Goal: Task Accomplishment & Management: Complete application form

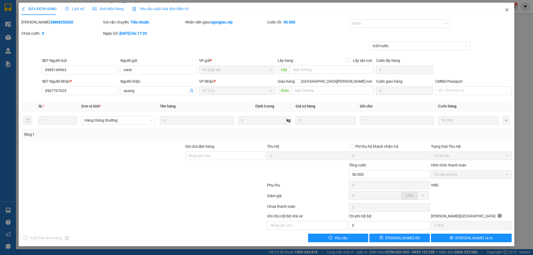
click at [506, 10] on icon "close" at bounding box center [506, 10] width 4 height 4
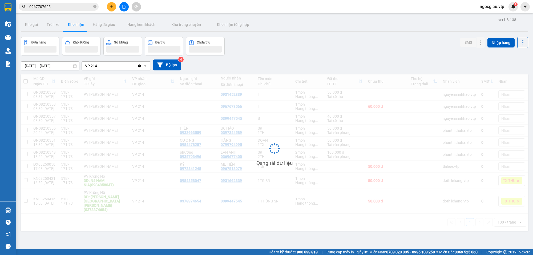
click at [61, 8] on input "0967707625" at bounding box center [60, 7] width 63 height 6
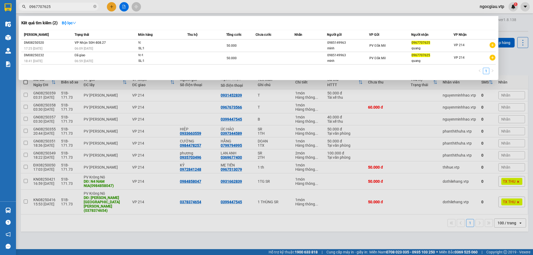
click at [61, 8] on input "0967707625" at bounding box center [60, 7] width 63 height 6
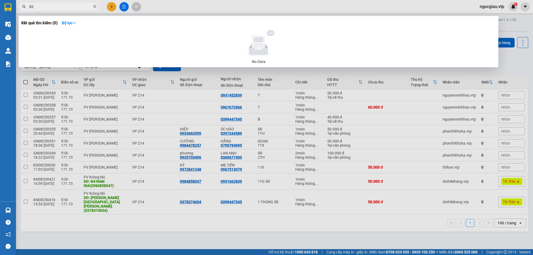
type input "8"
type input "hằng"
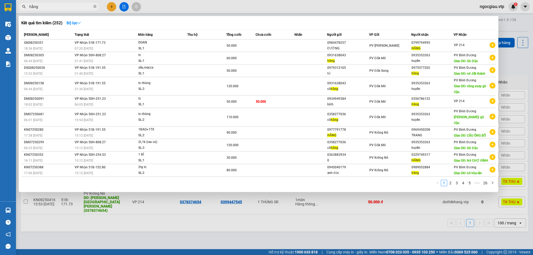
click at [71, 7] on input "hằng" at bounding box center [60, 7] width 63 height 6
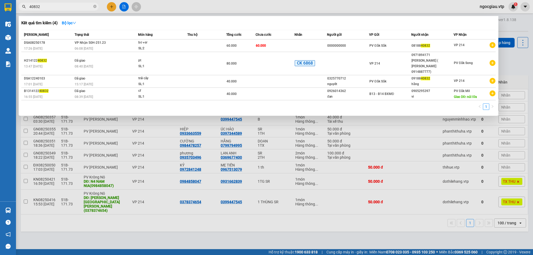
click at [56, 5] on input "40832" at bounding box center [60, 7] width 63 height 6
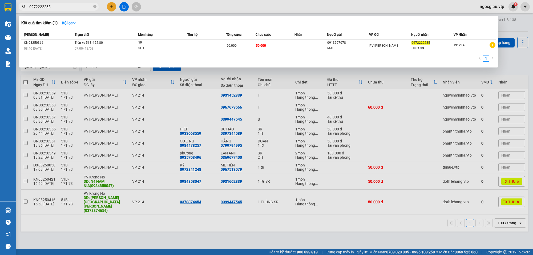
type input "0972222235"
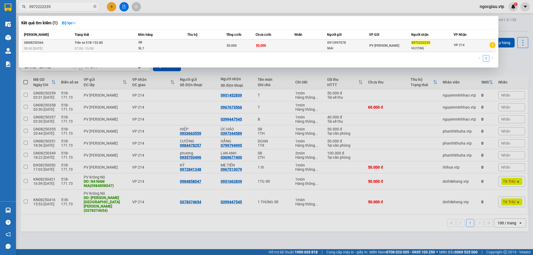
click at [177, 48] on div "SL: 1" at bounding box center [158, 49] width 40 height 6
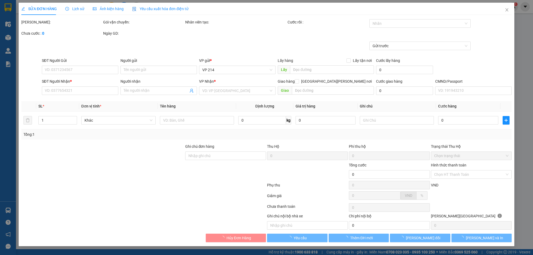
type input "0913997078"
type input "MAI"
type input "0972222235"
type input "HƯƠNG"
type input "50.000"
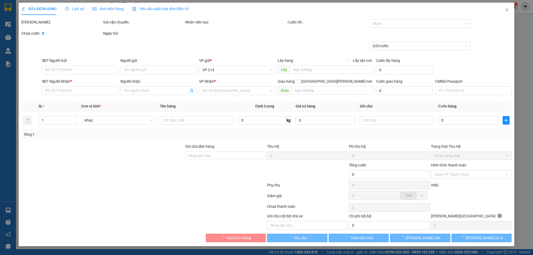
type input "50.000"
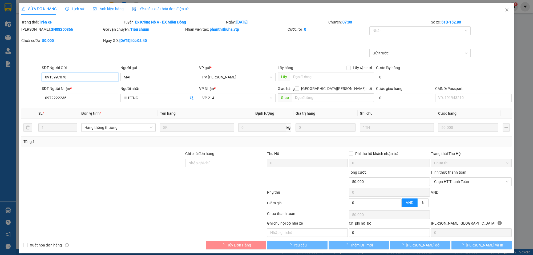
type input "2.500"
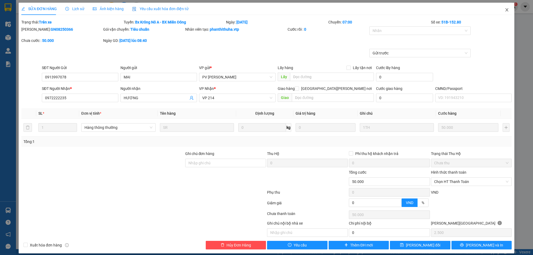
click at [504, 8] on icon "close" at bounding box center [506, 10] width 4 height 4
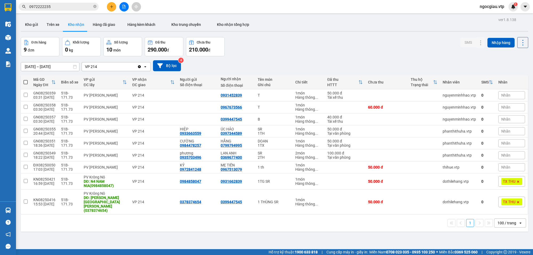
click at [65, 9] on input "0972222235" at bounding box center [60, 7] width 63 height 6
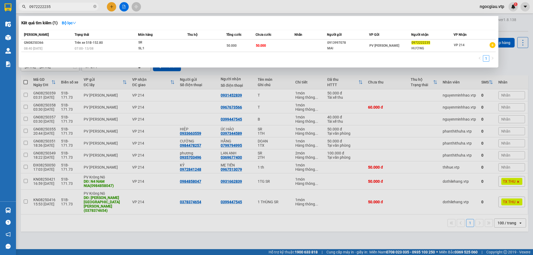
click at [65, 9] on input "0972222235" at bounding box center [60, 7] width 63 height 6
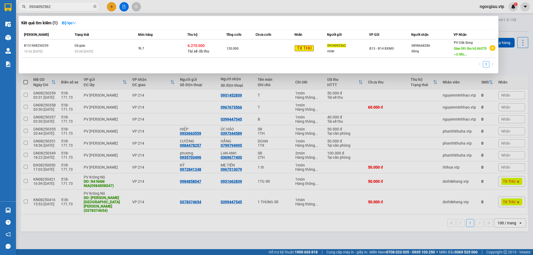
type input "0934092562"
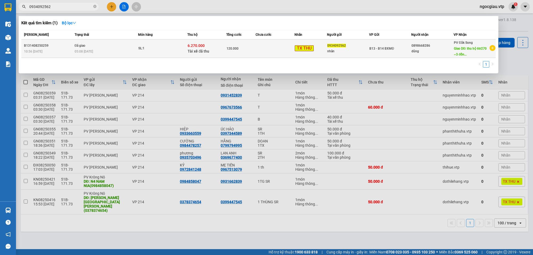
click at [267, 49] on td at bounding box center [274, 48] width 39 height 18
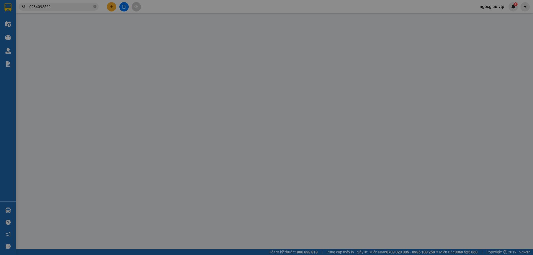
type input "0934092562"
type input "nhân"
type input "0898668286"
type input "dũng"
type input "thu hộ 6tr270 ~3 đồn 8"
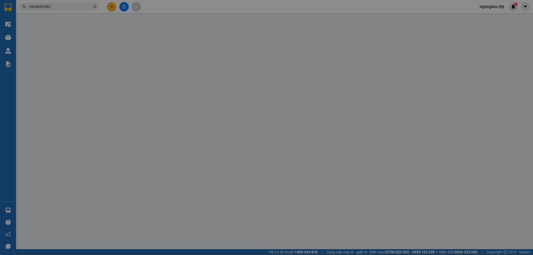
type input "6.270.000"
type input "50.000"
type input "120.000"
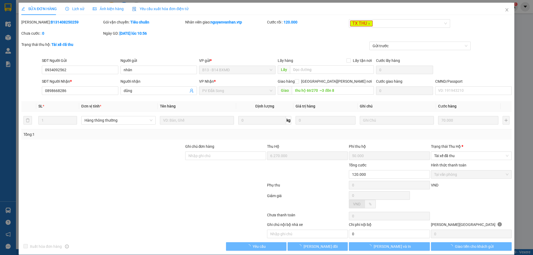
type input "3.500"
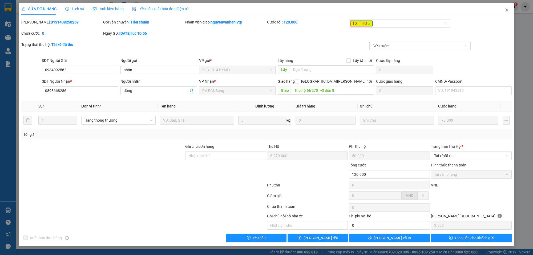
click at [75, 6] on div "Lịch sử" at bounding box center [74, 9] width 19 height 6
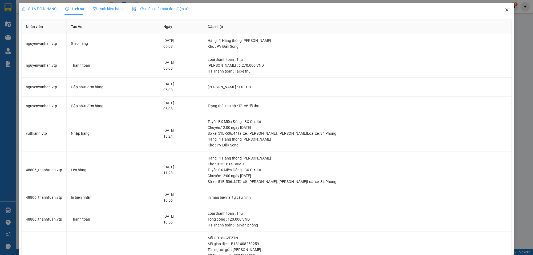
click at [504, 9] on span "Close" at bounding box center [506, 10] width 15 height 15
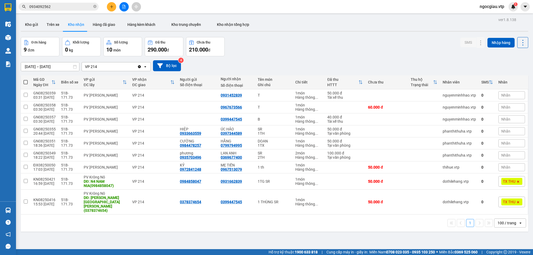
click at [54, 5] on input "0934092562" at bounding box center [60, 7] width 63 height 6
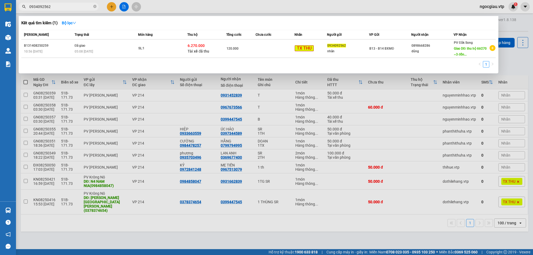
click at [54, 5] on input "0934092562" at bounding box center [60, 7] width 63 height 6
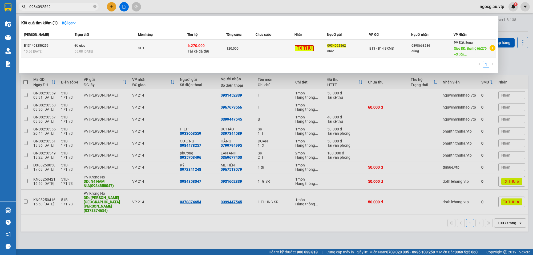
click at [259, 43] on td at bounding box center [274, 48] width 39 height 18
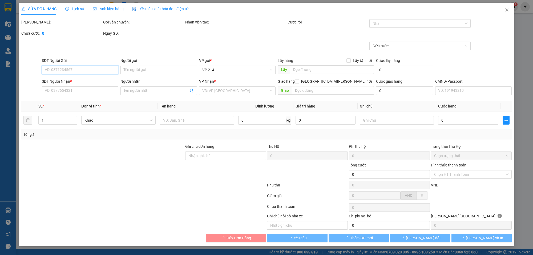
type input "3.500"
type input "0934092562"
type input "nhân"
type input "0898668286"
type input "dũng"
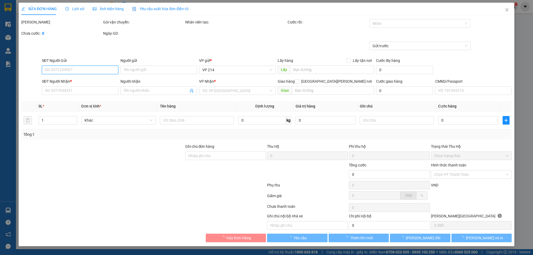
type input "thu hộ 6tr270 ~3 đồn 8"
type input "6.270.000"
type input "50.000"
type input "120.000"
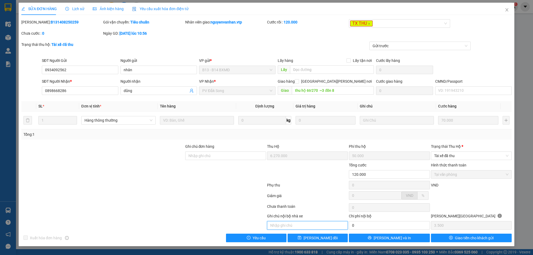
click at [295, 227] on input "text" at bounding box center [307, 225] width 81 height 9
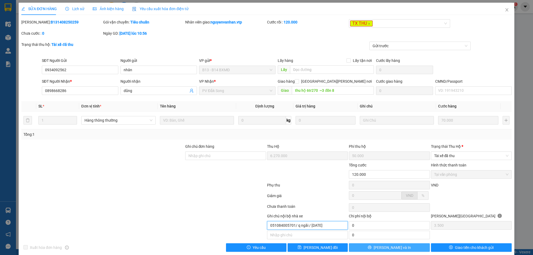
type input "051084005701/ q ngãi / [DATE]"
click at [396, 248] on button "[PERSON_NAME] và In" at bounding box center [389, 247] width 81 height 9
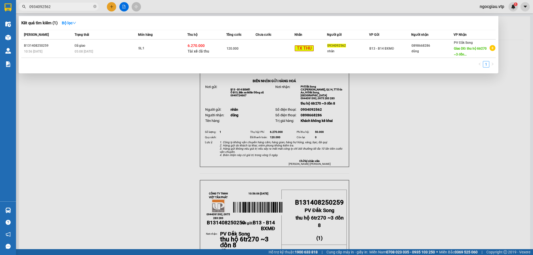
click at [73, 9] on input "0934092562" at bounding box center [60, 7] width 63 height 6
click at [443, 160] on div at bounding box center [266, 127] width 533 height 255
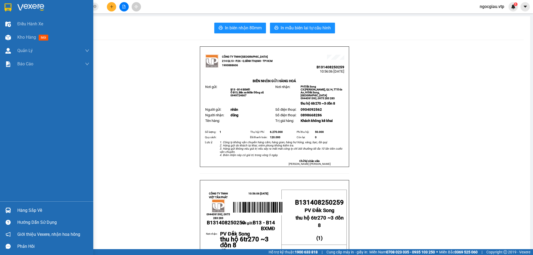
click at [7, 208] on img at bounding box center [8, 210] width 6 height 6
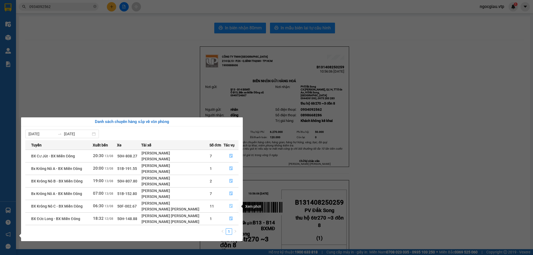
click at [231, 204] on icon "file-done" at bounding box center [231, 206] width 4 height 4
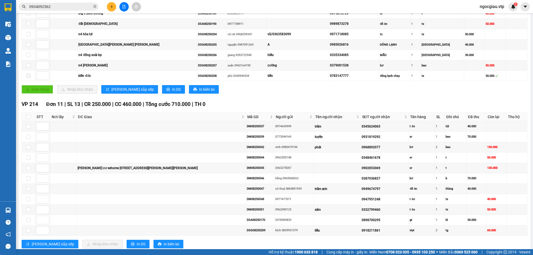
scroll to position [226, 0]
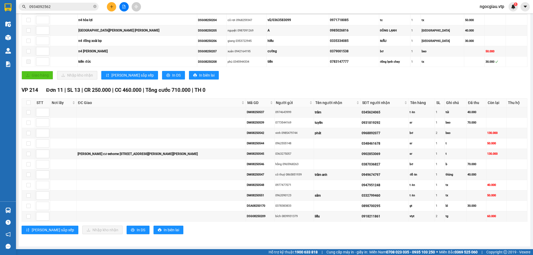
click at [25, 99] on th at bounding box center [28, 102] width 13 height 9
click at [28, 100] on input "checkbox" at bounding box center [28, 102] width 4 height 4
checkbox input "true"
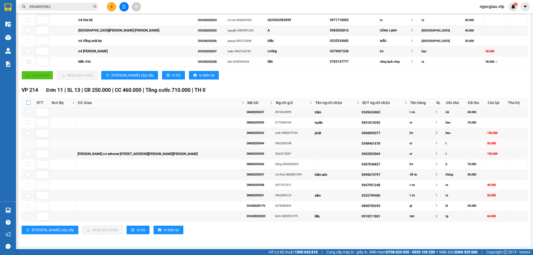
checkbox input "true"
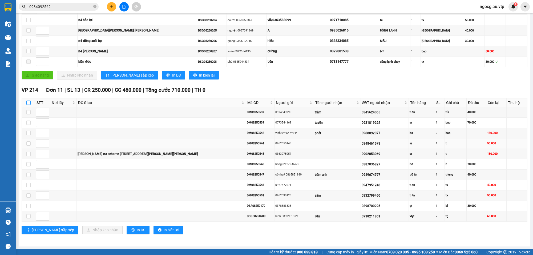
checkbox input "true"
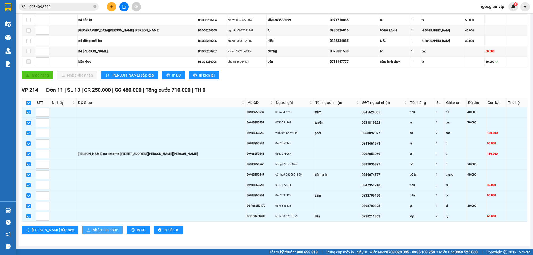
click at [92, 228] on span "Nhập kho nhận" at bounding box center [105, 230] width 26 height 6
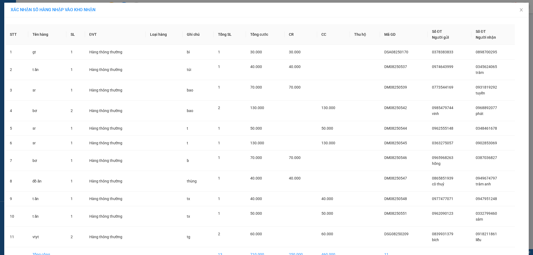
scroll to position [32, 0]
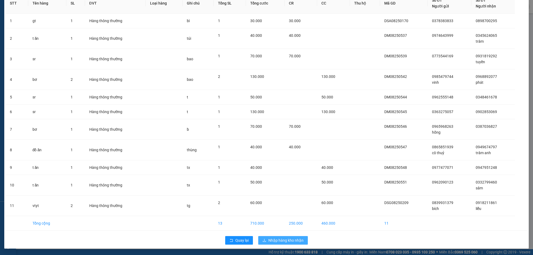
click at [272, 238] on span "Nhập hàng kho nhận" at bounding box center [285, 240] width 35 height 6
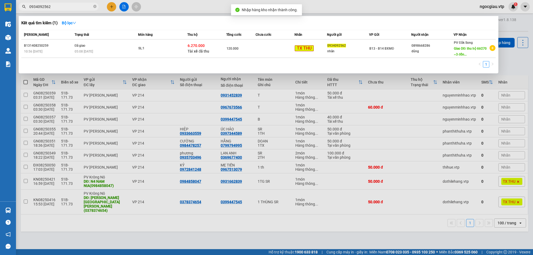
click at [53, 6] on input "0934092562" at bounding box center [60, 7] width 63 height 6
type input "0387036827"
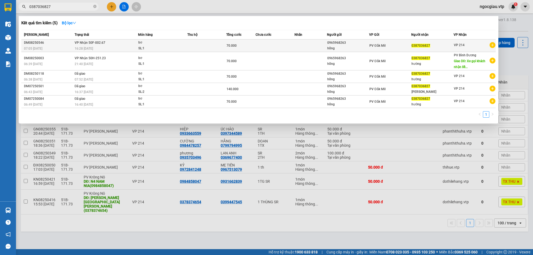
click at [120, 39] on td "[PERSON_NAME] 50F-002.67 16:28 [DATE]" at bounding box center [105, 45] width 65 height 13
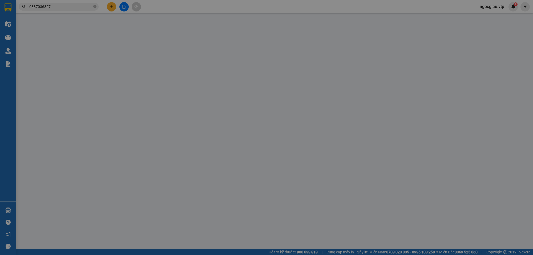
type input "0965968263"
type input "hồng"
type input "0387036827"
type input "70.000"
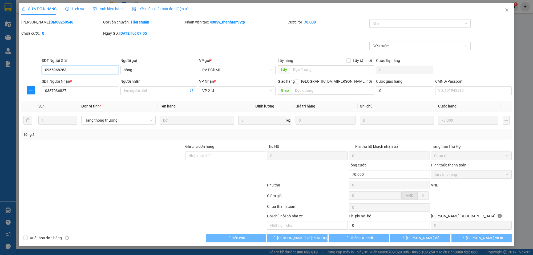
type input "3.500"
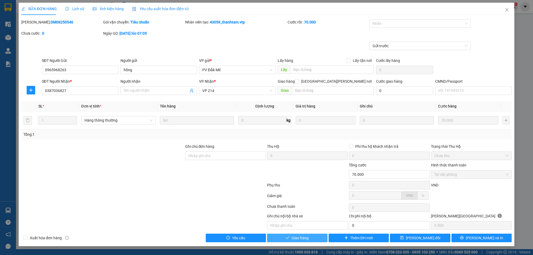
click at [290, 237] on button "Giao hàng" at bounding box center [297, 237] width 60 height 9
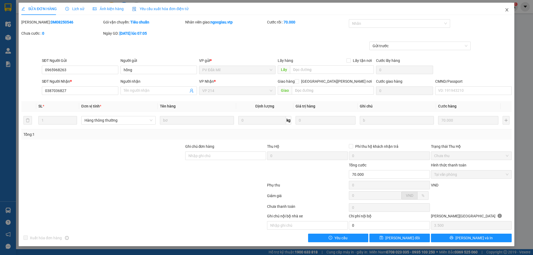
click at [507, 9] on icon "close" at bounding box center [506, 9] width 3 height 3
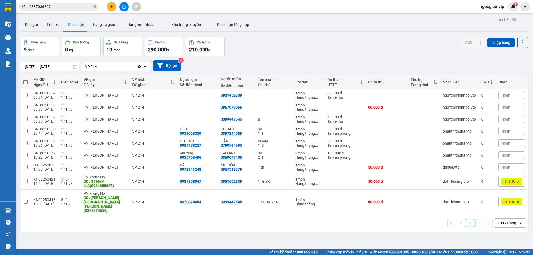
click at [66, 6] on input "0387036827" at bounding box center [60, 7] width 63 height 6
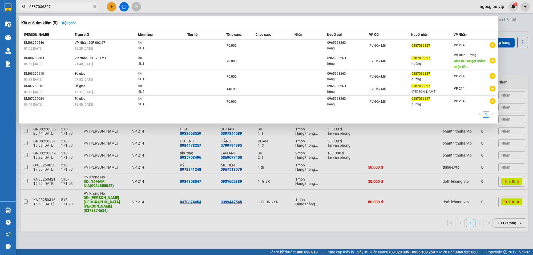
click at [66, 6] on input "0387036827" at bounding box center [60, 7] width 63 height 6
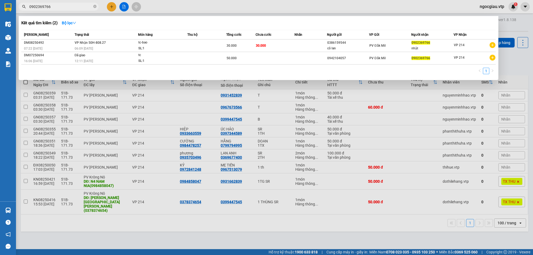
type input "0902369766"
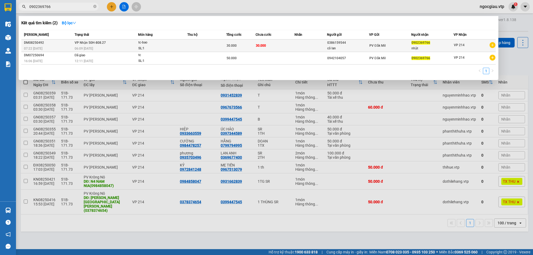
click at [168, 48] on div "SL: 1" at bounding box center [158, 49] width 40 height 6
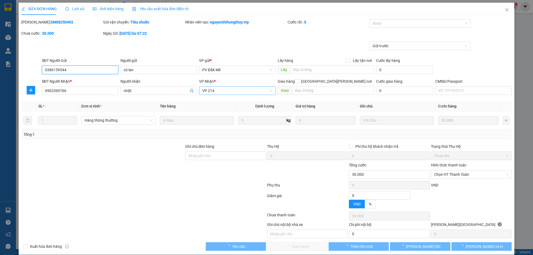
type input "1.500"
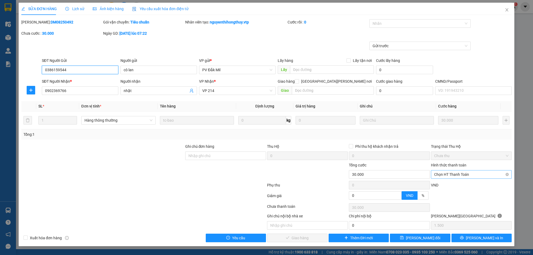
click at [481, 174] on span "Chọn HT Thanh Toán" at bounding box center [471, 174] width 74 height 8
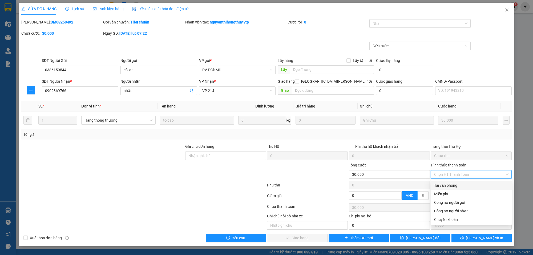
click at [452, 186] on div "Tại văn phòng" at bounding box center [471, 185] width 74 height 6
type input "0"
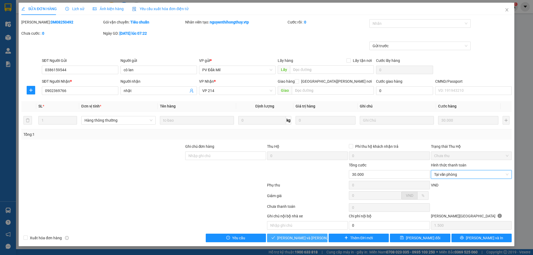
click at [298, 235] on span "[PERSON_NAME] và [PERSON_NAME] hàng" at bounding box center [313, 238] width 72 height 6
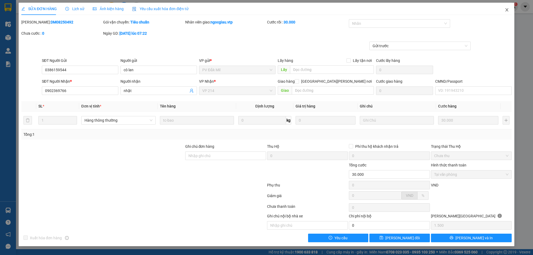
click at [507, 9] on icon "close" at bounding box center [506, 10] width 4 height 4
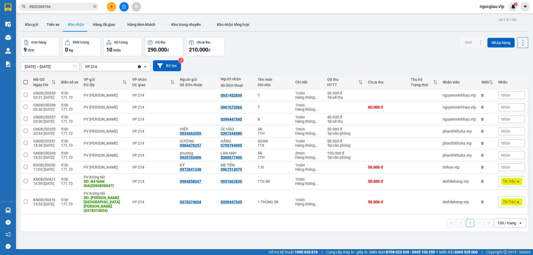
click at [59, 6] on input "0902369766" at bounding box center [60, 7] width 63 height 6
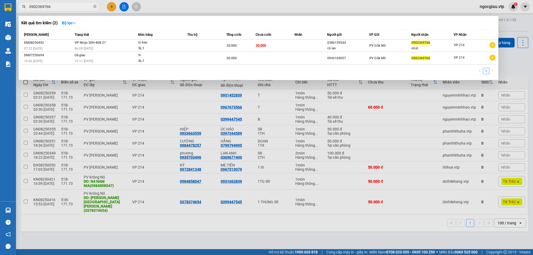
click at [59, 6] on input "0902369766" at bounding box center [60, 7] width 63 height 6
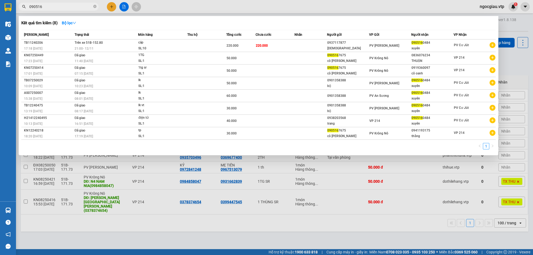
click at [59, 6] on input "090516" at bounding box center [60, 7] width 63 height 6
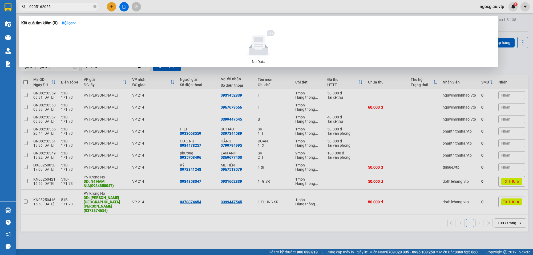
click at [59, 6] on input "0905162055" at bounding box center [60, 7] width 63 height 6
click at [59, 8] on input "0905162055" at bounding box center [60, 7] width 63 height 6
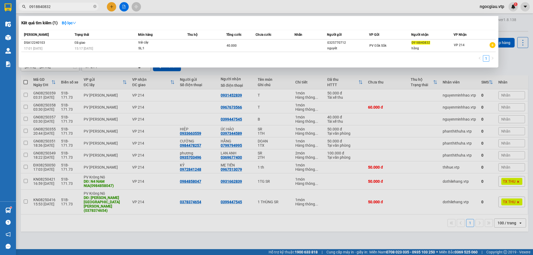
click at [35, 6] on input "0918840832" at bounding box center [60, 7] width 63 height 6
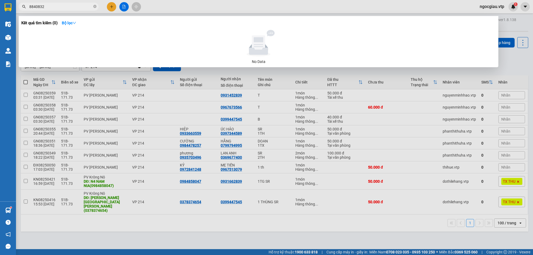
click at [46, 7] on input "8840832" at bounding box center [60, 7] width 63 height 6
click at [32, 7] on input "8840832" at bounding box center [60, 7] width 63 height 6
type input "40832"
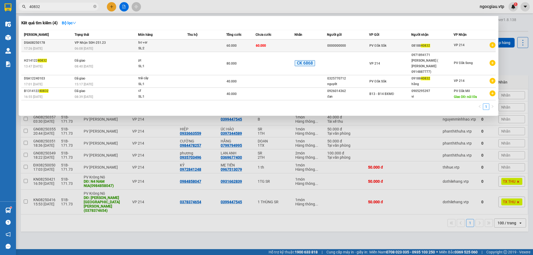
click at [286, 43] on td "60.000" at bounding box center [274, 45] width 39 height 13
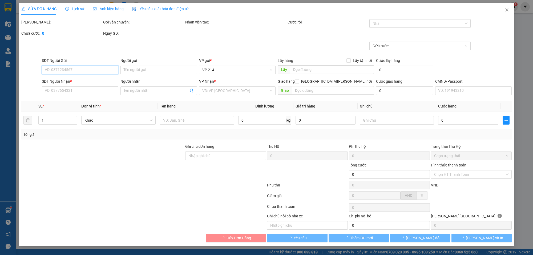
type input "0000000000"
type input "0818840832"
type input "60.000"
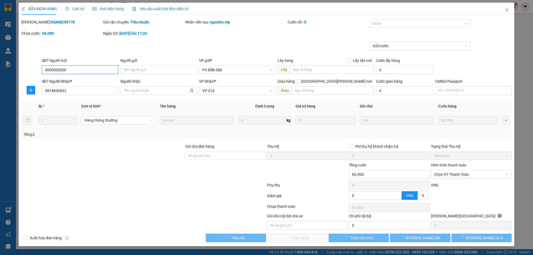
type input "3.000"
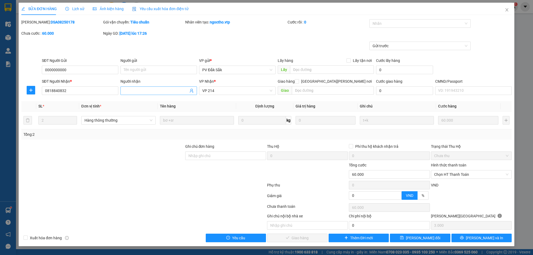
click at [154, 92] on input "Người nhận" at bounding box center [156, 91] width 65 height 6
click at [446, 173] on span "Chọn HT Thanh Toán" at bounding box center [471, 174] width 74 height 8
type input "hằng / 0918840832"
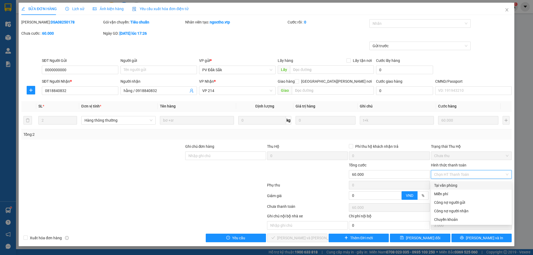
click at [450, 183] on div "Tại văn phòng" at bounding box center [471, 185] width 74 height 6
type input "0"
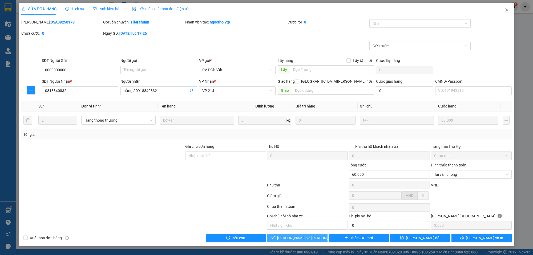
click at [300, 238] on span "[PERSON_NAME] và [PERSON_NAME] hàng" at bounding box center [313, 238] width 72 height 6
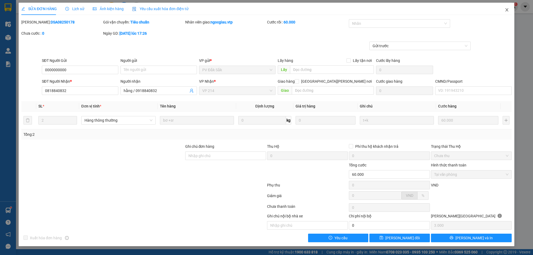
click at [507, 9] on icon "close" at bounding box center [506, 9] width 3 height 3
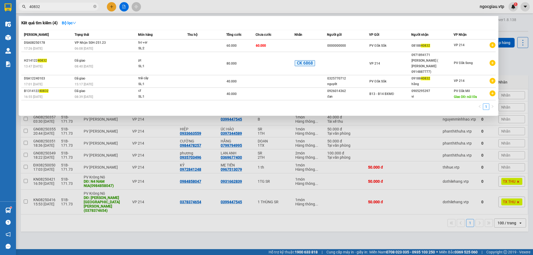
click at [70, 6] on input "40832" at bounding box center [60, 7] width 63 height 6
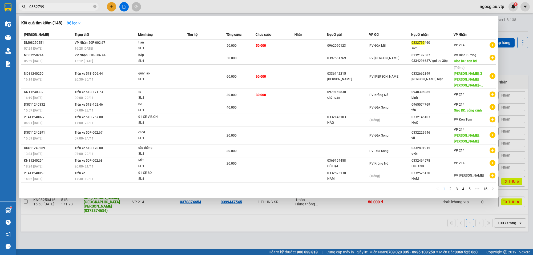
type input "0332799"
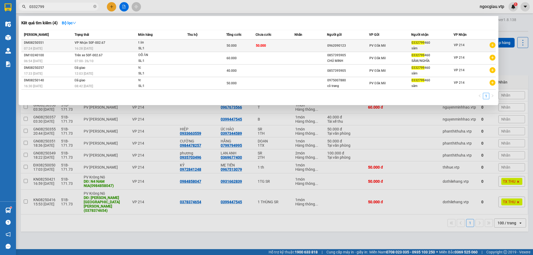
click at [306, 46] on td at bounding box center [310, 45] width 32 height 13
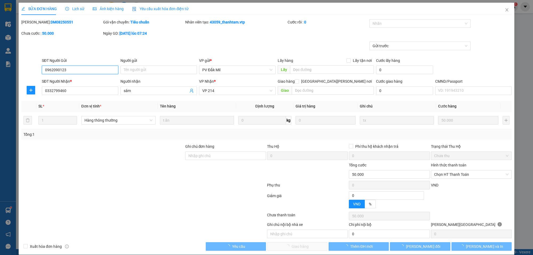
type input "2.500"
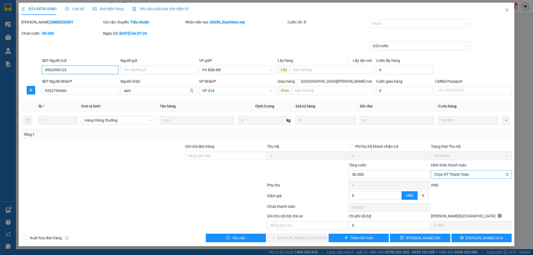
click at [455, 177] on span "Chọn HT Thanh Toán" at bounding box center [471, 174] width 74 height 8
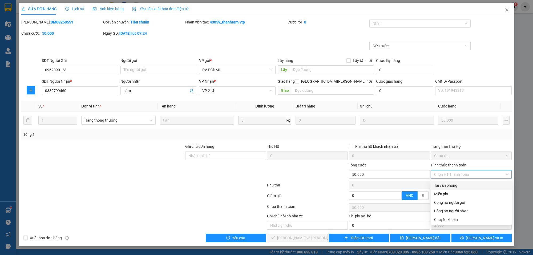
click at [446, 185] on div "Tại văn phòng" at bounding box center [471, 185] width 74 height 6
type input "0"
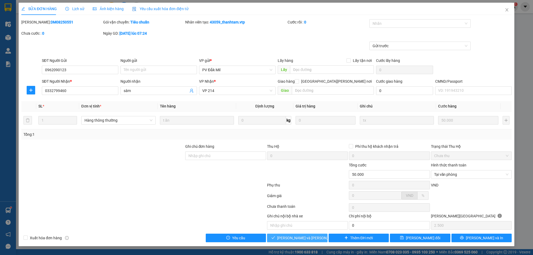
click at [292, 237] on span "[PERSON_NAME] và [PERSON_NAME] hàng" at bounding box center [313, 238] width 72 height 6
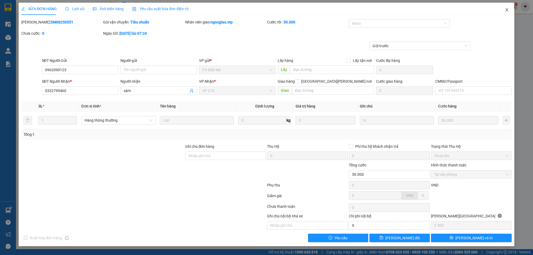
click at [509, 10] on span "Close" at bounding box center [506, 10] width 15 height 15
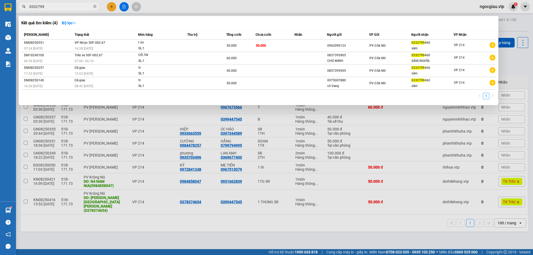
click at [50, 8] on input "0332799" at bounding box center [60, 7] width 63 height 6
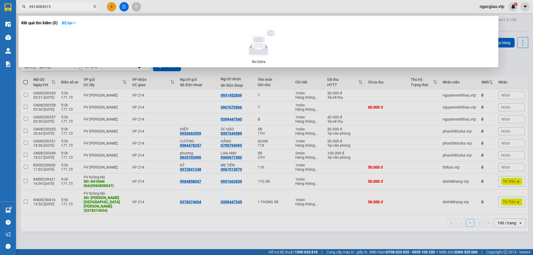
click at [62, 6] on input "0914983015" at bounding box center [60, 7] width 63 height 6
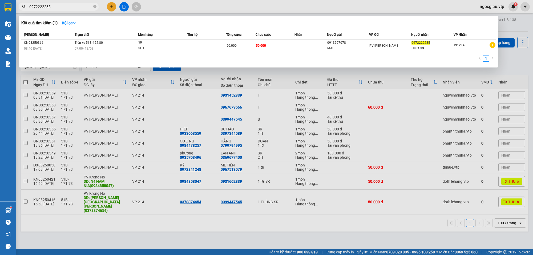
click at [59, 9] on input "0972222235" at bounding box center [60, 7] width 63 height 6
type input "0902815333"
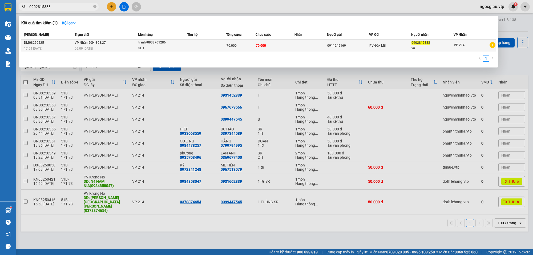
click at [193, 40] on td at bounding box center [206, 45] width 39 height 13
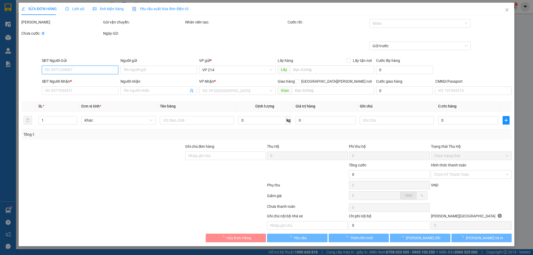
type input "0911245169"
type input "0902815333"
type input "vũ"
type input "70.000"
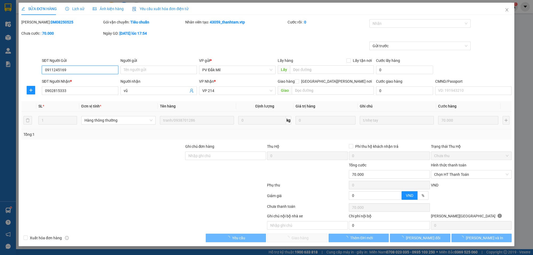
type input "3.500"
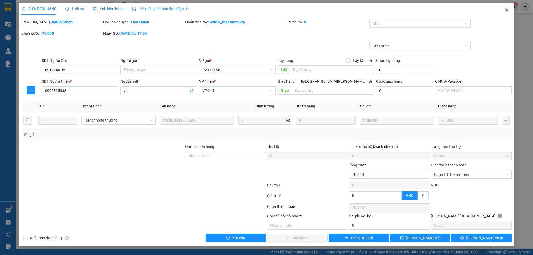
click at [509, 11] on span "Close" at bounding box center [506, 10] width 15 height 15
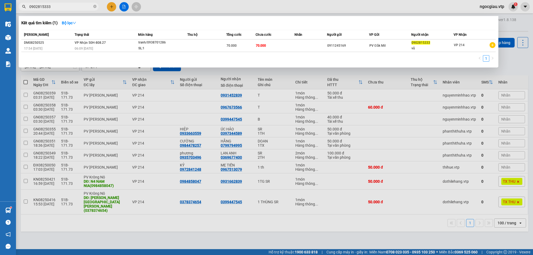
click at [62, 5] on input "0902815333" at bounding box center [60, 7] width 63 height 6
click at [60, 7] on input "0902815333" at bounding box center [60, 7] width 63 height 6
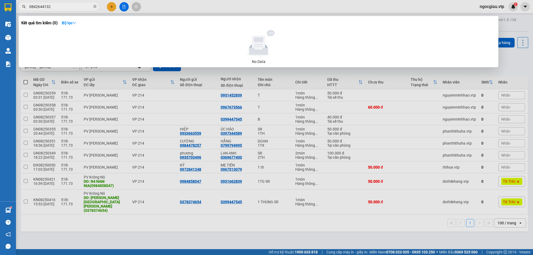
click at [58, 4] on input "0842644132" at bounding box center [60, 7] width 63 height 6
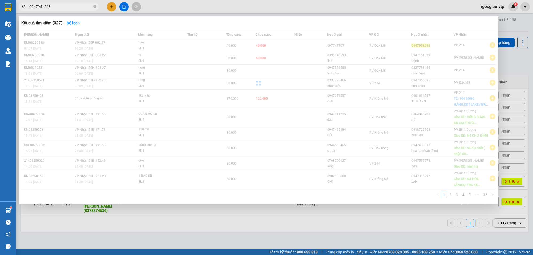
type input "0947951248"
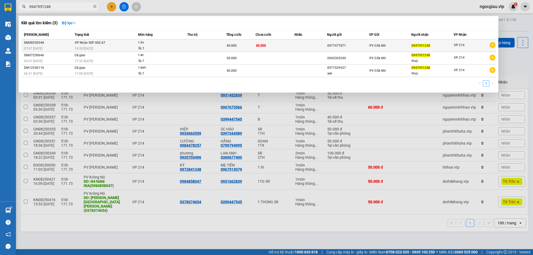
click at [210, 45] on td at bounding box center [206, 45] width 39 height 13
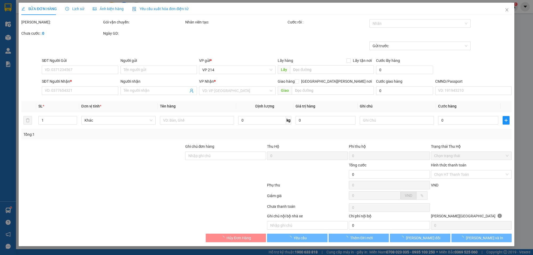
type input "2.000"
type input "0977477071"
type input "0947951248"
type input "40.000"
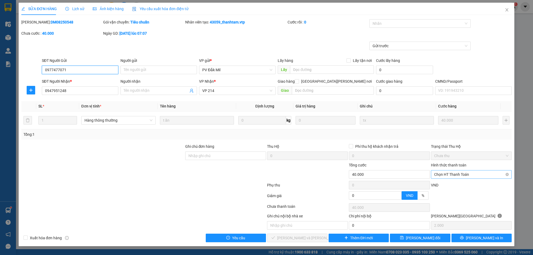
click at [435, 171] on span "Chọn HT Thanh Toán" at bounding box center [471, 174] width 74 height 8
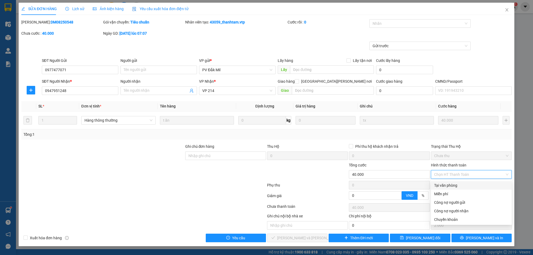
click at [443, 186] on div "Tại văn phòng" at bounding box center [471, 185] width 74 height 6
type input "0"
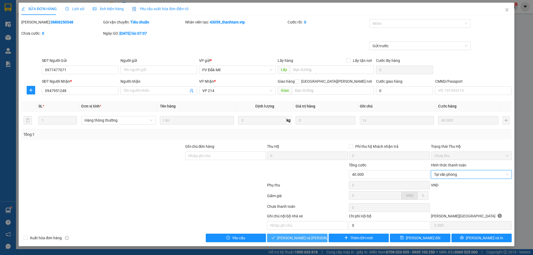
click at [300, 239] on span "[PERSON_NAME] và [PERSON_NAME] hàng" at bounding box center [313, 238] width 72 height 6
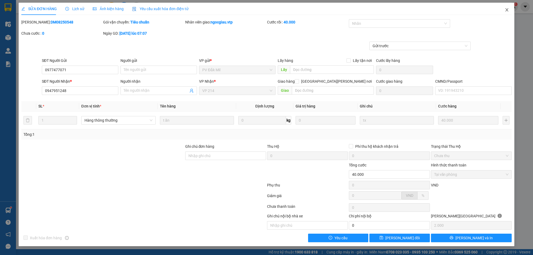
click at [507, 8] on icon "close" at bounding box center [506, 10] width 4 height 4
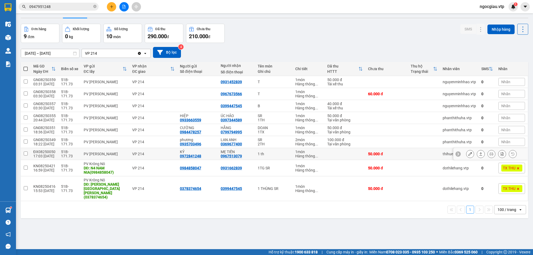
scroll to position [25, 0]
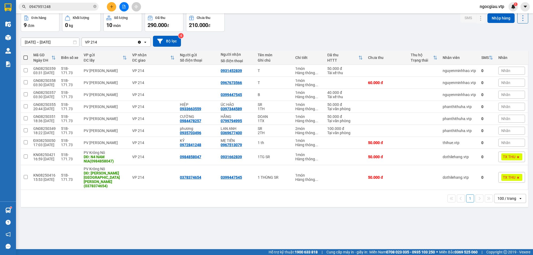
click at [67, 4] on input "0947951248" at bounding box center [60, 7] width 63 height 6
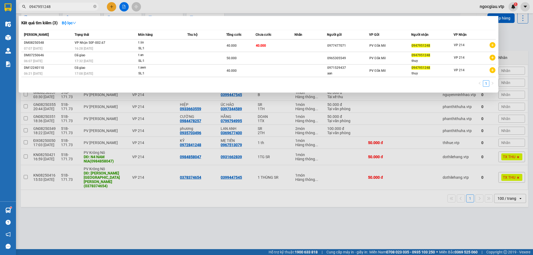
click at [67, 4] on input "0947951248" at bounding box center [60, 7] width 63 height 6
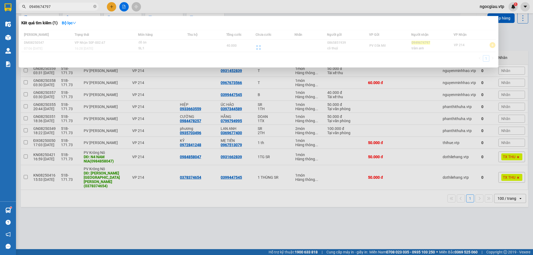
type input "0949674797"
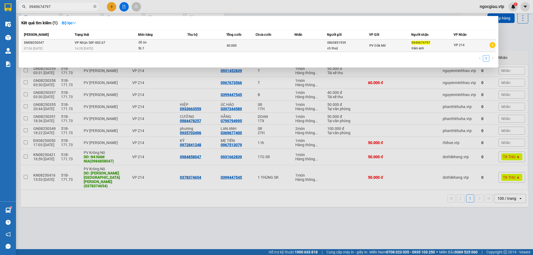
click at [189, 46] on td at bounding box center [206, 45] width 39 height 13
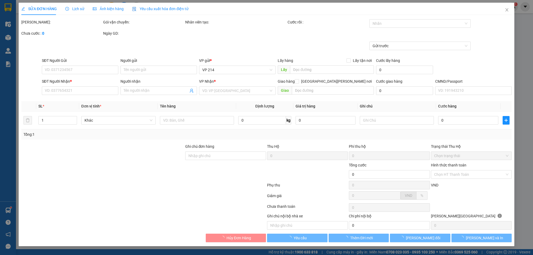
type input "0865851939"
type input "cô thuỷ"
type input "0949674797"
type input "trâm anh"
type input "40.000"
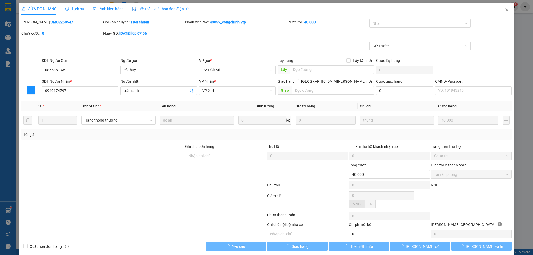
type input "2.000"
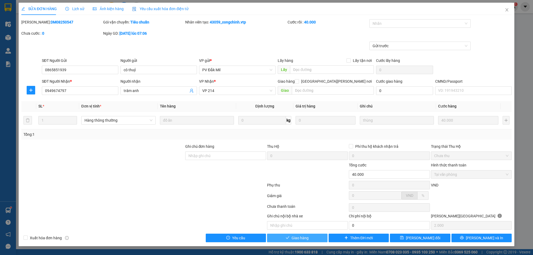
click at [303, 236] on span "Giao hàng" at bounding box center [299, 238] width 17 height 6
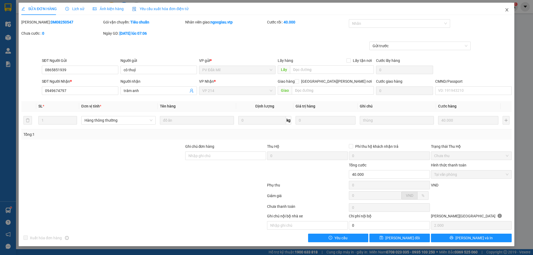
click at [506, 10] on icon "close" at bounding box center [506, 9] width 3 height 3
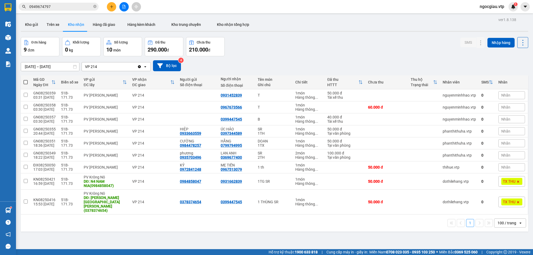
click at [55, 7] on input "0949674797" at bounding box center [60, 7] width 63 height 6
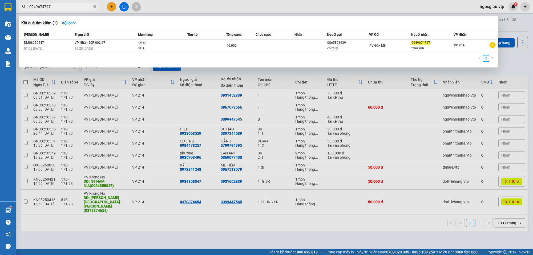
click at [55, 7] on input "0949674797" at bounding box center [60, 7] width 63 height 6
drag, startPoint x: 378, startPoint y: 177, endPoint x: 352, endPoint y: 204, distance: 37.3
click at [378, 177] on div at bounding box center [266, 127] width 533 height 255
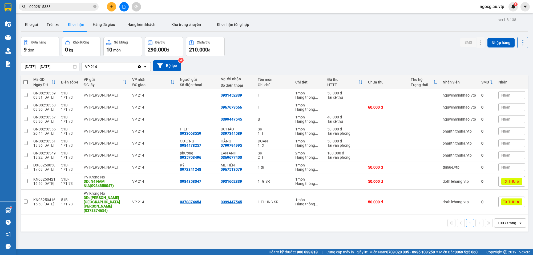
click at [64, 8] on input "0902815333" at bounding box center [60, 7] width 63 height 6
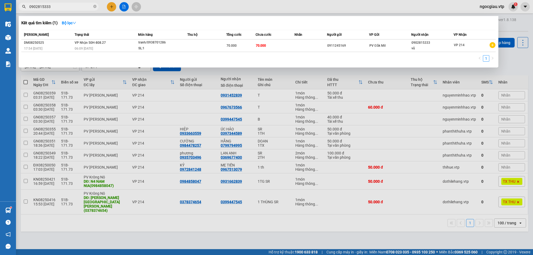
click at [64, 8] on input "0902815333" at bounding box center [60, 7] width 63 height 6
type input "0"
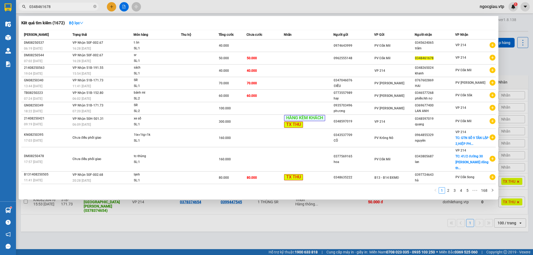
type input "0348461678"
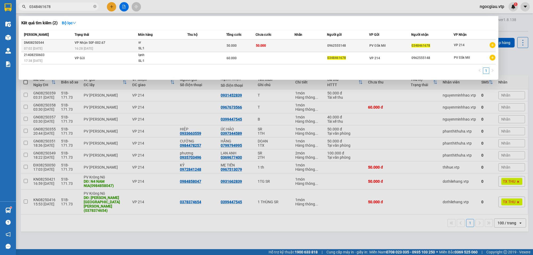
click at [173, 43] on div "sr" at bounding box center [158, 43] width 40 height 6
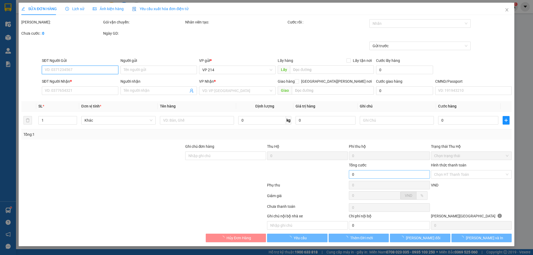
type input "2.500"
type input "0962555148"
type input "0348461678"
type input "50.000"
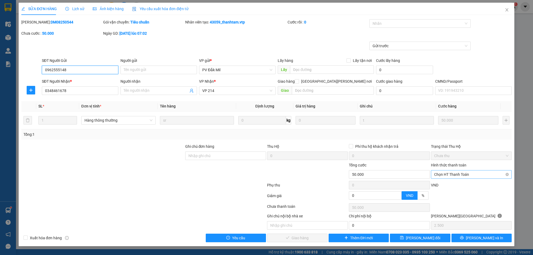
click at [449, 175] on span "Chọn HT Thanh Toán" at bounding box center [471, 174] width 74 height 8
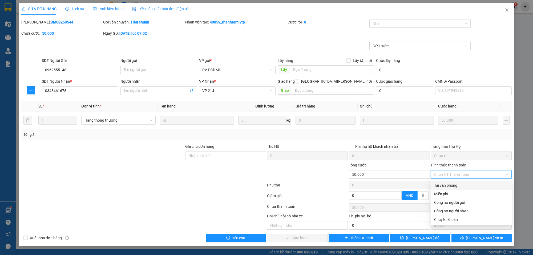
click at [447, 183] on div "Tại văn phòng" at bounding box center [471, 185] width 74 height 6
type input "0"
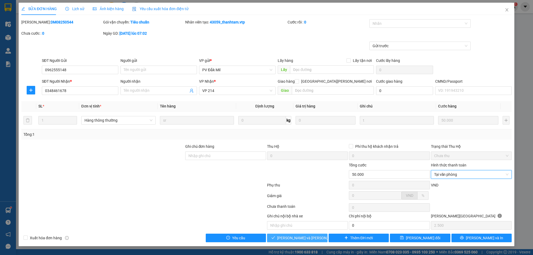
click at [309, 237] on span "[PERSON_NAME] và [PERSON_NAME] hàng" at bounding box center [313, 238] width 72 height 6
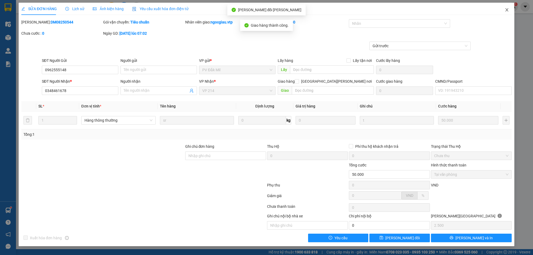
click at [508, 9] on icon "close" at bounding box center [506, 10] width 4 height 4
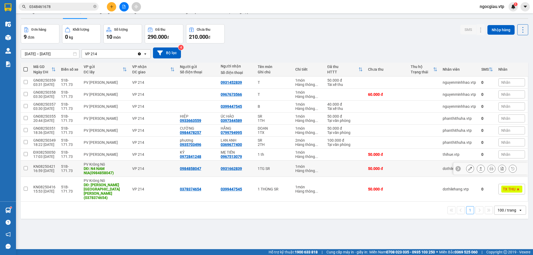
scroll to position [25, 0]
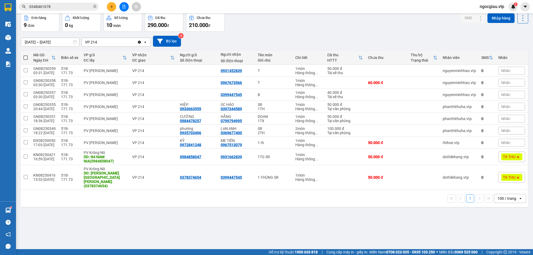
click at [36, 42] on input "[DATE] – [DATE]" at bounding box center [50, 42] width 58 height 9
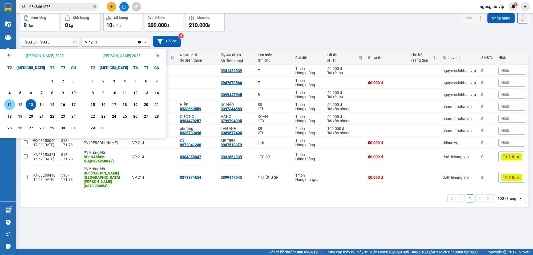
click at [11, 103] on div "11" at bounding box center [9, 104] width 7 height 6
click at [62, 43] on input "[DATE] – / /" at bounding box center [50, 42] width 58 height 9
click at [32, 105] on div "13" at bounding box center [30, 104] width 7 height 6
type input "[DATE] – [DATE]"
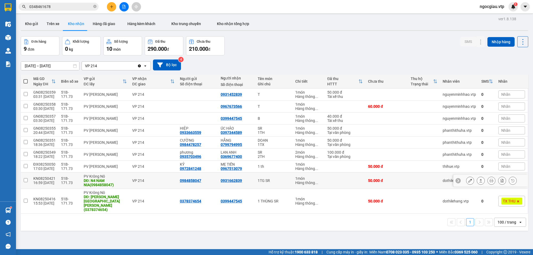
scroll to position [0, 0]
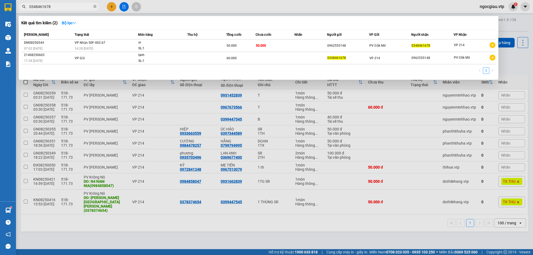
click at [64, 7] on input "0348461678" at bounding box center [60, 7] width 63 height 6
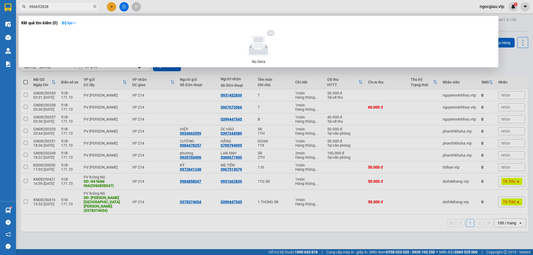
type input "096652838"
drag, startPoint x: 385, startPoint y: 222, endPoint x: 388, endPoint y: 232, distance: 10.4
click at [385, 222] on div at bounding box center [266, 127] width 533 height 255
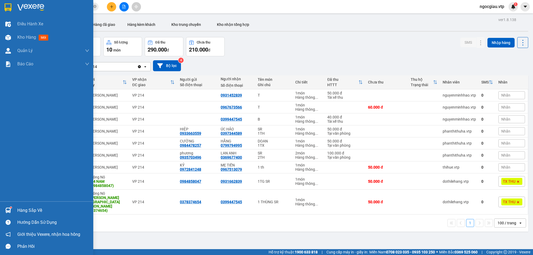
click at [10, 207] on img at bounding box center [8, 210] width 6 height 6
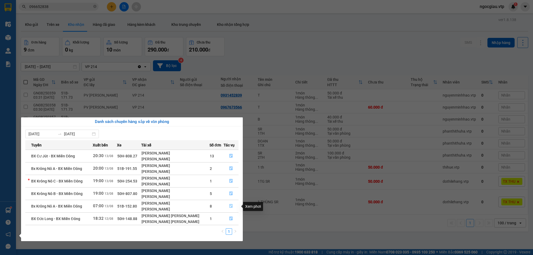
click at [230, 206] on icon "file-done" at bounding box center [231, 206] width 4 height 4
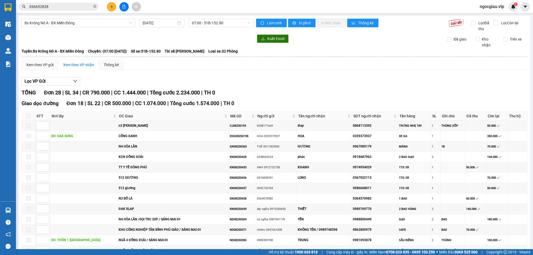
scroll to position [276, 0]
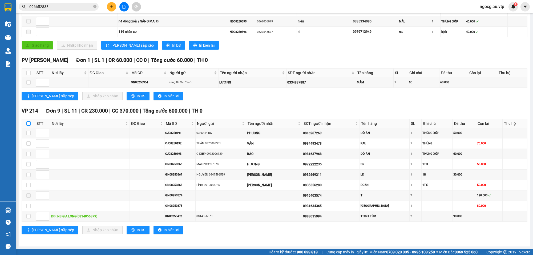
click at [26, 121] on input "checkbox" at bounding box center [28, 123] width 4 height 4
checkbox input "true"
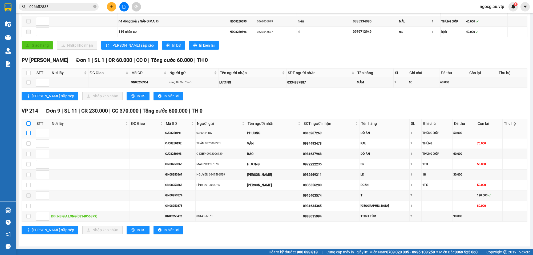
checkbox input "true"
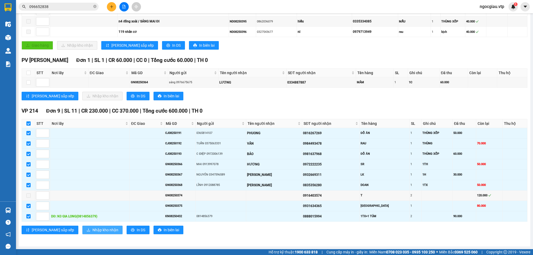
click at [92, 230] on span "Nhập kho nhận" at bounding box center [105, 230] width 26 height 6
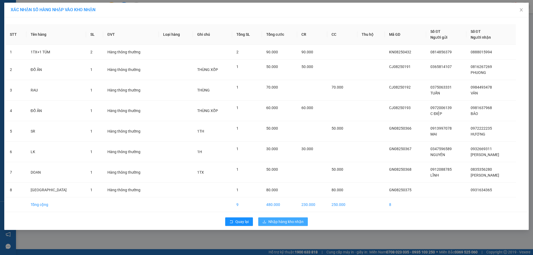
click at [288, 221] on span "Nhập hàng kho nhận" at bounding box center [285, 221] width 35 height 6
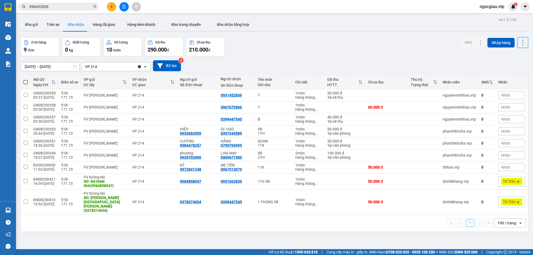
click at [59, 5] on input "096652838" at bounding box center [60, 7] width 63 height 6
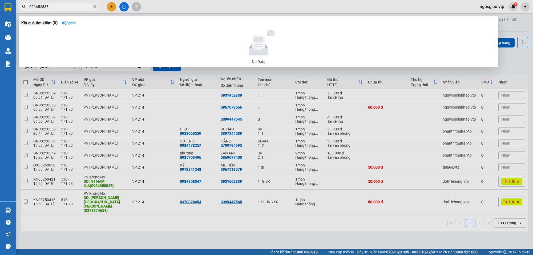
click at [59, 5] on input "096652838" at bounding box center [60, 7] width 63 height 6
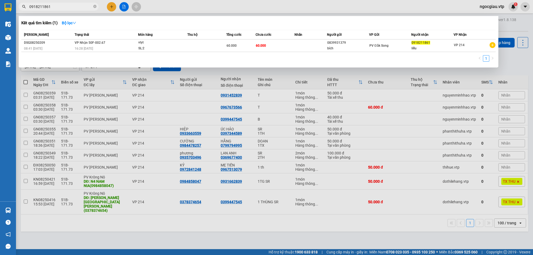
click at [58, 6] on input "0918211861" at bounding box center [60, 7] width 63 height 6
click at [335, 237] on div at bounding box center [266, 127] width 533 height 255
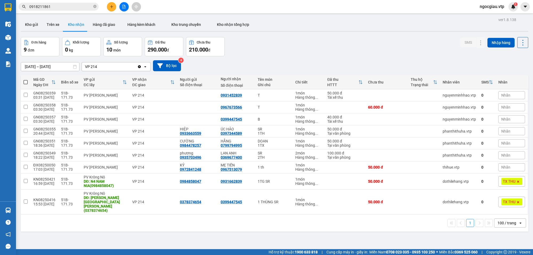
click at [511, 218] on div "100 / trang" at bounding box center [506, 222] width 24 height 9
click at [511, 203] on span "100 / trang" at bounding box center [503, 203] width 20 height 5
click at [76, 9] on input "0918211861" at bounding box center [60, 7] width 63 height 6
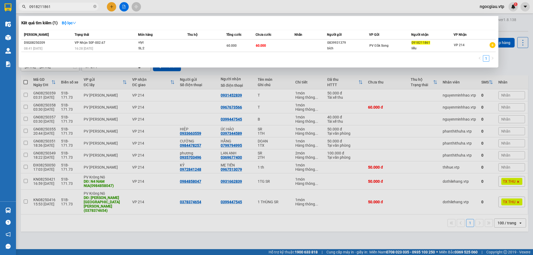
click at [76, 9] on input "0918211861" at bounding box center [60, 7] width 63 height 6
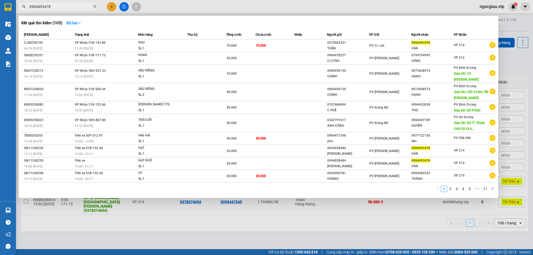
type input "0984493478"
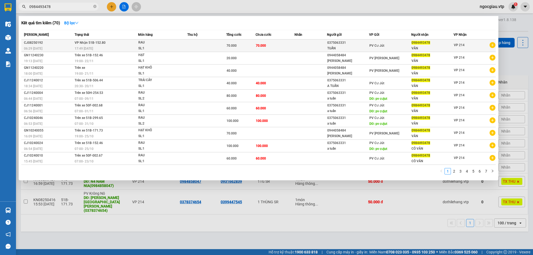
click at [245, 46] on div "70.000" at bounding box center [240, 46] width 29 height 6
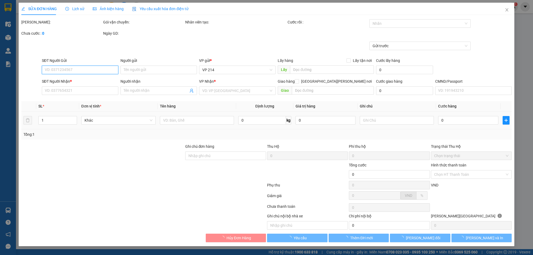
type input "3.500"
type input "0375063331"
type input "TUẤN"
type input "0984493478"
type input "VÂN"
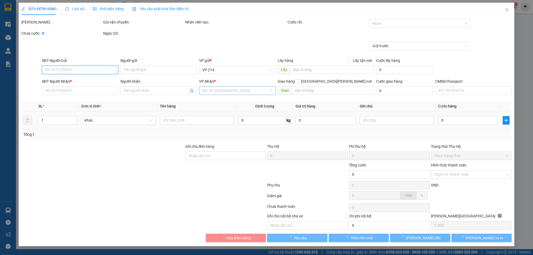
type input "70.000"
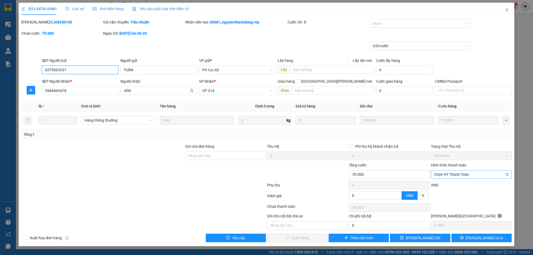
click at [461, 173] on span "Chọn HT Thanh Toán" at bounding box center [471, 174] width 74 height 8
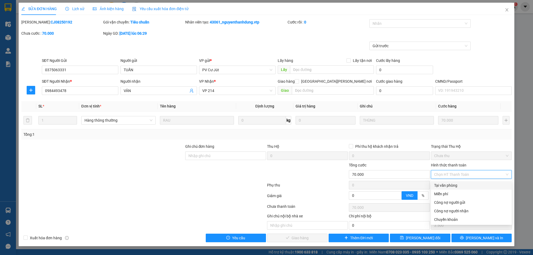
click at [451, 185] on div "Tại văn phòng" at bounding box center [471, 185] width 74 height 6
type input "0"
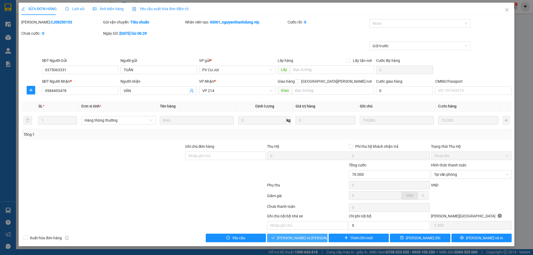
click at [316, 240] on button "[PERSON_NAME] và [PERSON_NAME] hàng" at bounding box center [297, 237] width 60 height 9
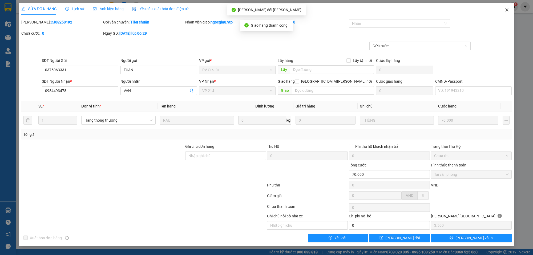
click at [507, 9] on icon "close" at bounding box center [506, 10] width 4 height 4
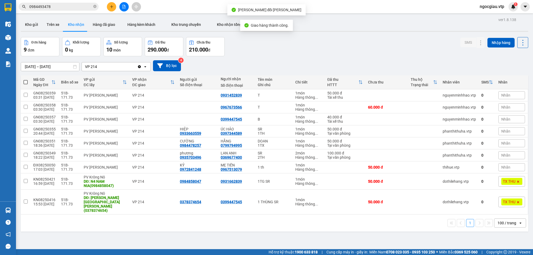
click at [75, 11] on div "Kết quả [PERSON_NAME] ( 70 ) Bộ lọc Mã ĐH Trạng thái Món hàng Thu hộ Tổng [PERS…" at bounding box center [52, 6] width 104 height 9
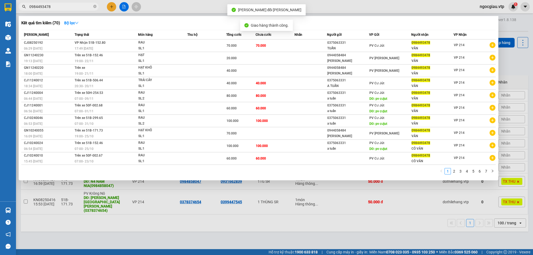
click at [68, 7] on input "0984493478" at bounding box center [60, 7] width 63 height 6
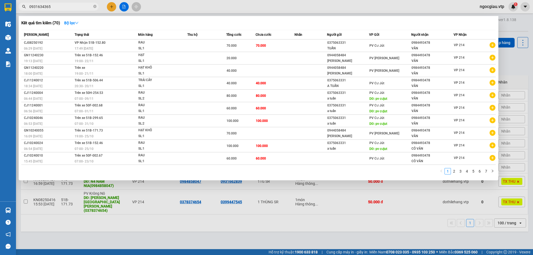
type input "0931634365"
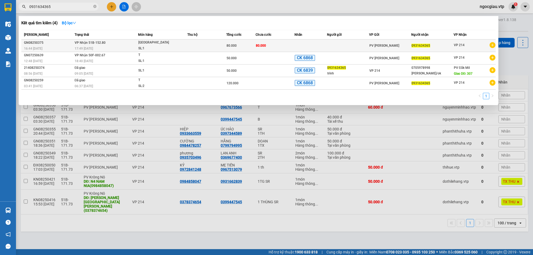
click at [208, 42] on td at bounding box center [206, 45] width 39 height 13
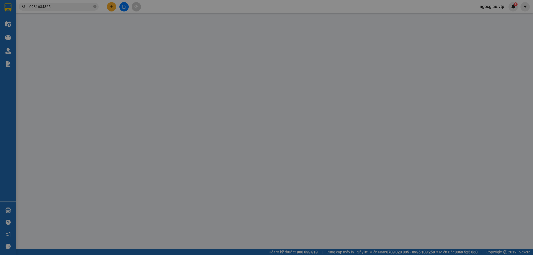
type input "0931634365"
type input "80.000"
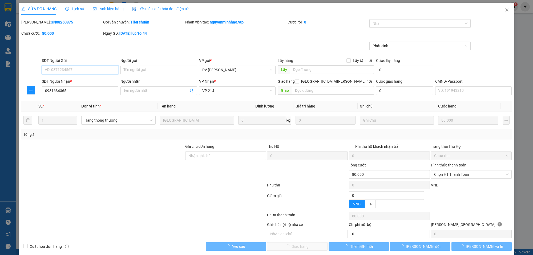
type input "16.000"
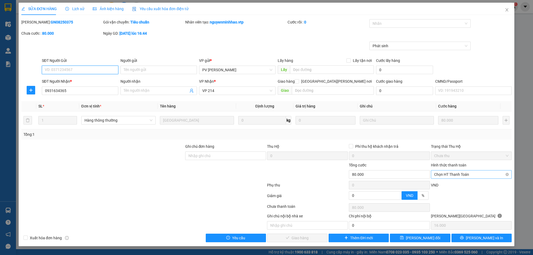
click at [456, 174] on span "Chọn HT Thanh Toán" at bounding box center [471, 174] width 74 height 8
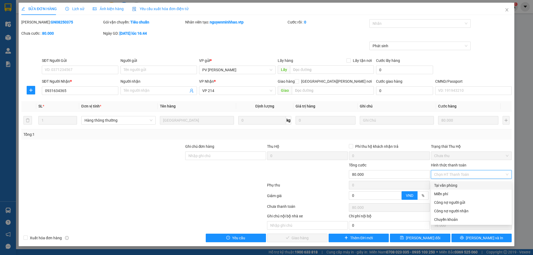
click at [449, 185] on div "Tại văn phòng" at bounding box center [471, 185] width 74 height 6
type input "0"
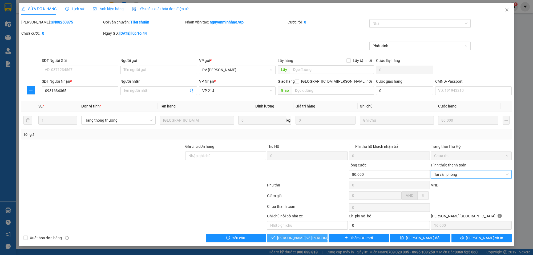
click at [309, 238] on span "[PERSON_NAME] và [PERSON_NAME] hàng" at bounding box center [313, 238] width 72 height 6
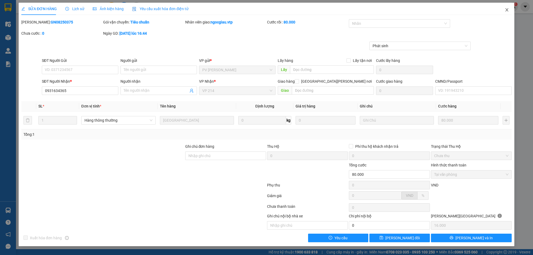
click at [507, 10] on icon "close" at bounding box center [506, 9] width 3 height 3
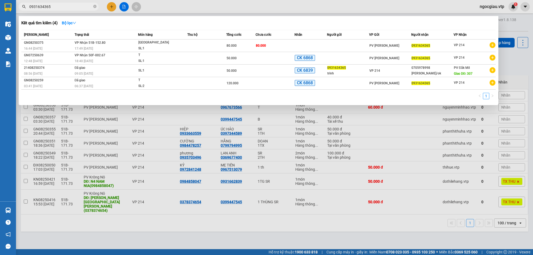
click at [51, 7] on input "0931634365" at bounding box center [60, 7] width 63 height 6
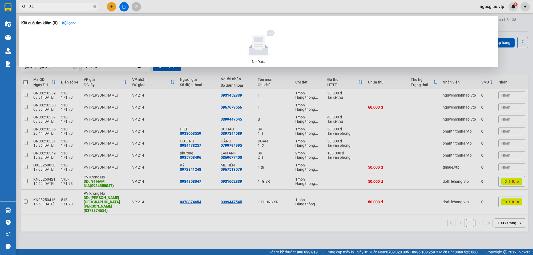
type input "3"
type input "5"
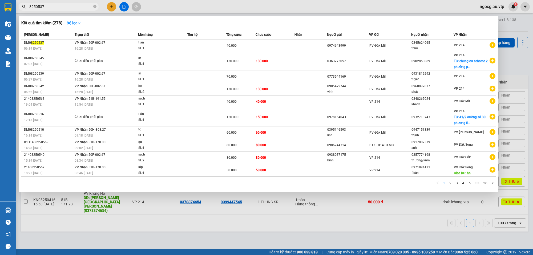
type input "8250537"
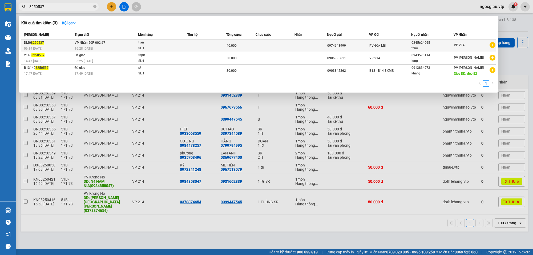
click at [179, 46] on span "t ăn SL: 1" at bounding box center [162, 45] width 49 height 11
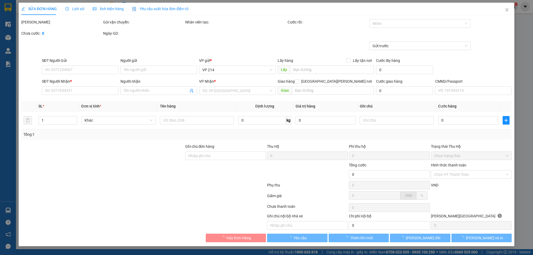
type input "2.000"
type input "0974643999"
type input "0345624065"
type input "trâm"
type input "40.000"
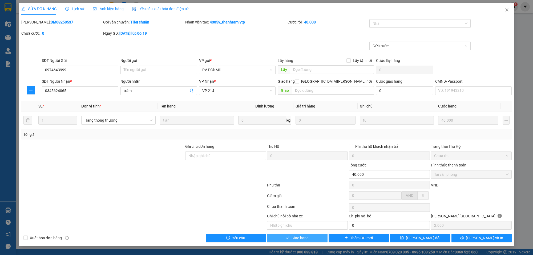
click at [317, 237] on button "Giao hàng" at bounding box center [297, 237] width 60 height 9
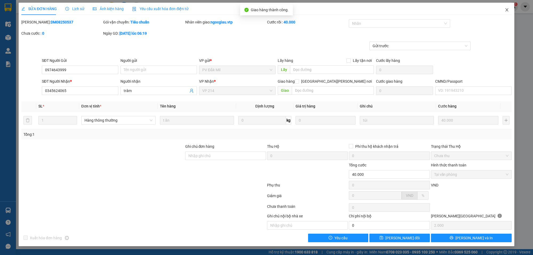
click at [507, 8] on icon "close" at bounding box center [506, 10] width 4 height 4
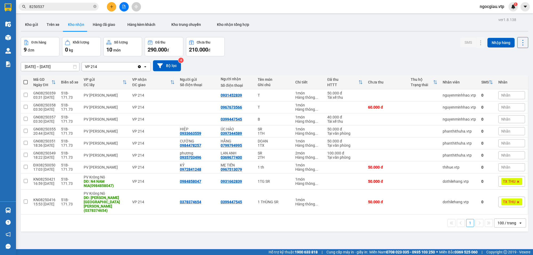
click at [50, 10] on span "8250537" at bounding box center [59, 7] width 80 height 8
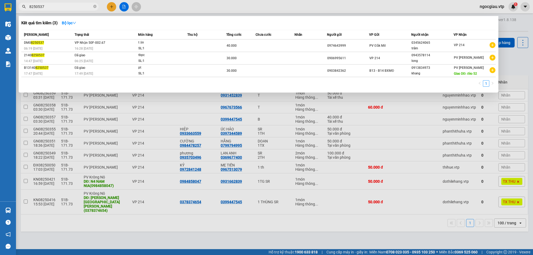
click at [50, 10] on span "8250537" at bounding box center [59, 7] width 80 height 8
click at [58, 7] on input "8250537" at bounding box center [60, 7] width 63 height 6
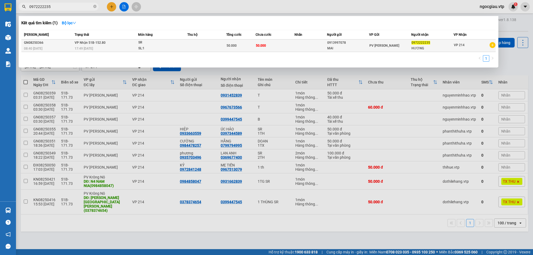
type input "0972222235"
click at [190, 44] on td at bounding box center [206, 45] width 39 height 13
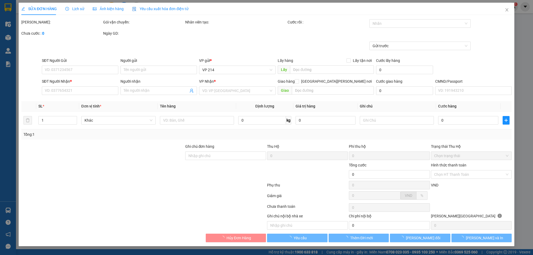
type input "2.500"
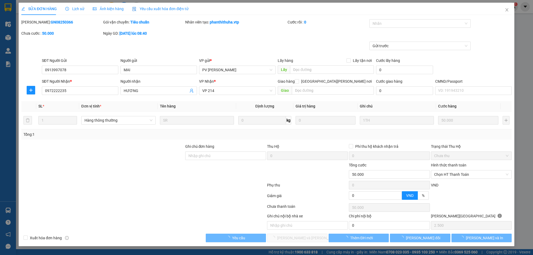
type input "0913997078"
type input "MAI"
type input "0972222235"
type input "HƯƠNG"
type input "50.000"
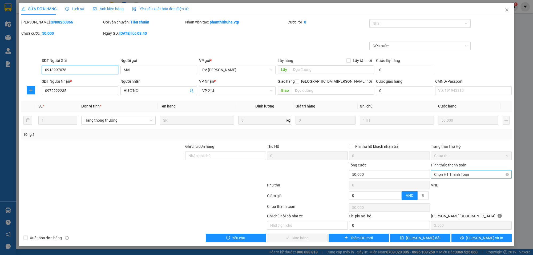
click at [448, 172] on span "Chọn HT Thanh Toán" at bounding box center [471, 174] width 74 height 8
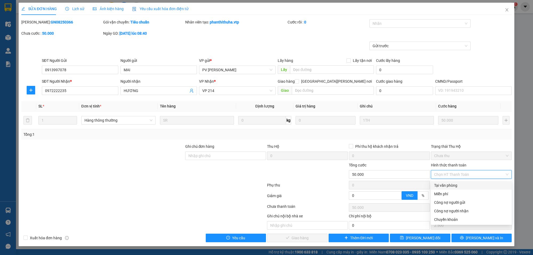
click at [458, 181] on div "Tại văn phòng" at bounding box center [471, 185] width 81 height 9
type input "0"
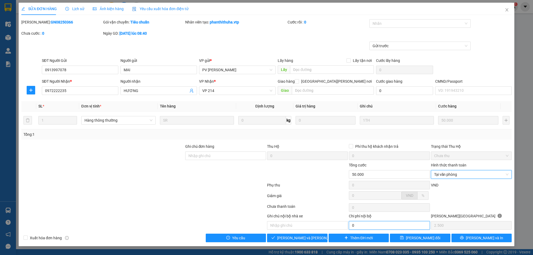
click at [365, 224] on input "0" at bounding box center [389, 225] width 81 height 9
type input "10.000"
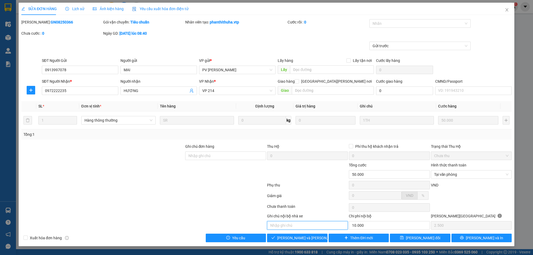
click at [296, 227] on input "text" at bounding box center [307, 225] width 81 height 9
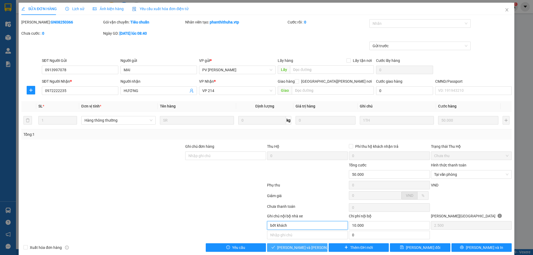
type input "bớt khách"
click at [308, 248] on span "[PERSON_NAME] và [PERSON_NAME] hàng" at bounding box center [313, 247] width 72 height 6
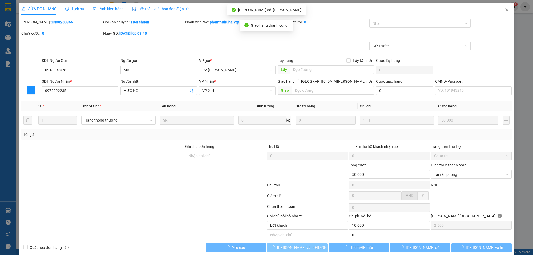
type input "10.000"
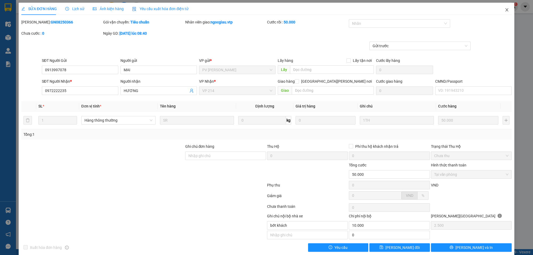
click at [505, 9] on icon "close" at bounding box center [506, 9] width 3 height 3
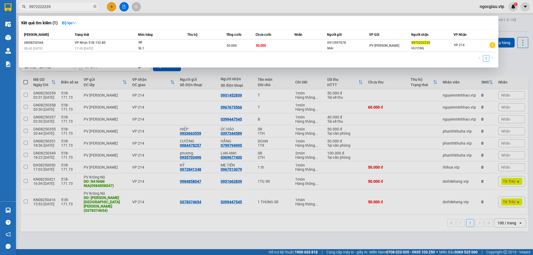
click at [72, 9] on input "0972222235" at bounding box center [60, 7] width 63 height 6
type input "035204"
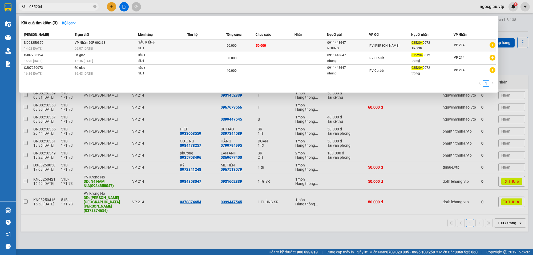
click at [236, 42] on td "50.000" at bounding box center [240, 45] width 29 height 13
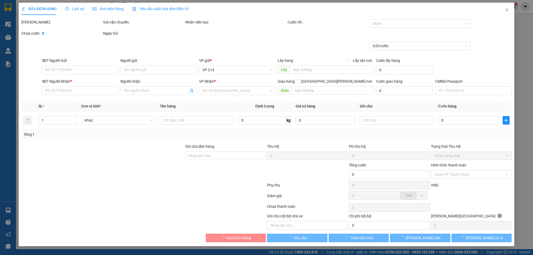
type input "2.500"
type input "0911448647"
type input "NHUNG"
type input "0352040072"
type input "TRỌNG"
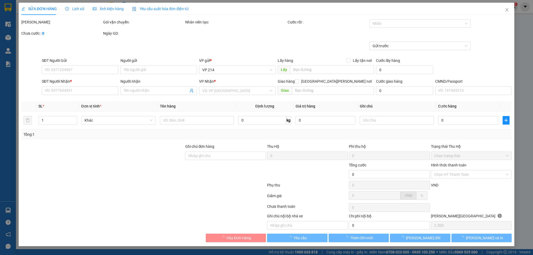
type input "50.000"
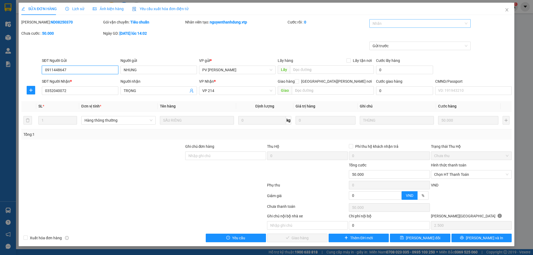
click at [385, 22] on div at bounding box center [417, 23] width 93 height 6
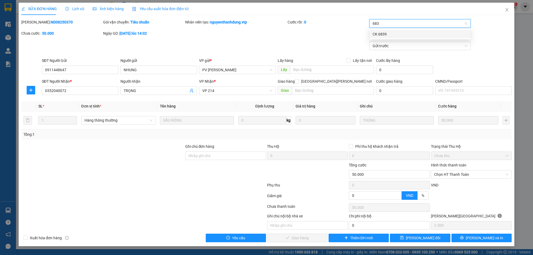
type input "6839"
click at [457, 178] on span "Chọn HT Thanh Toán" at bounding box center [471, 174] width 74 height 8
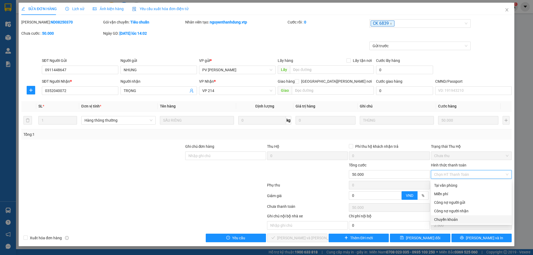
click at [442, 220] on div "Chuyển khoản" at bounding box center [471, 219] width 74 height 6
type input "0"
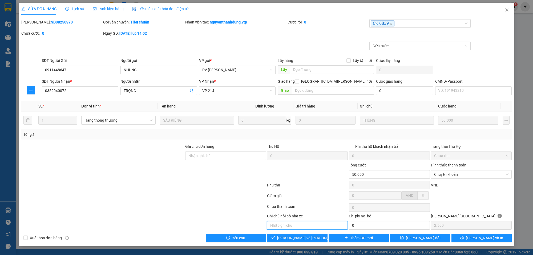
click at [282, 224] on input "text" at bounding box center [307, 225] width 81 height 9
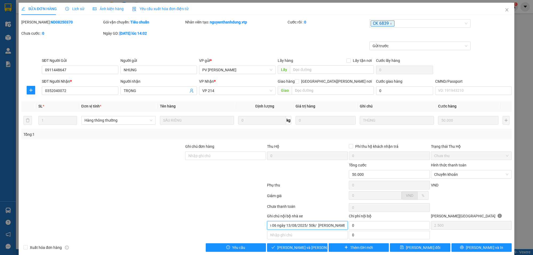
scroll to position [0, 30]
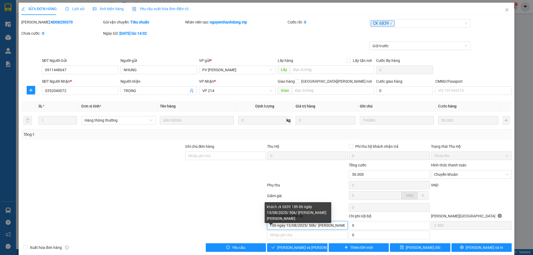
click at [272, 228] on input "khách ck 6839 18h 06 ngày 13/08/2025/ 50k/ [PERSON_NAME] [PERSON_NAME]" at bounding box center [307, 225] width 81 height 9
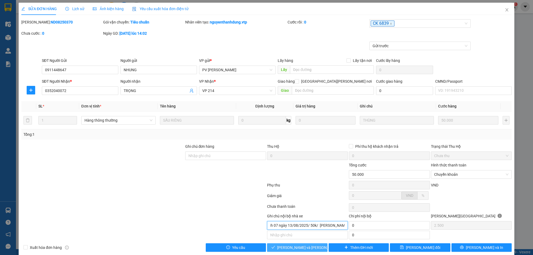
type input "khách ck 6839 18h 07 ngày 13/08/2025/ 50k/ [PERSON_NAME] [PERSON_NAME]"
click at [309, 249] on span "[PERSON_NAME] và [PERSON_NAME] hàng" at bounding box center [313, 247] width 72 height 6
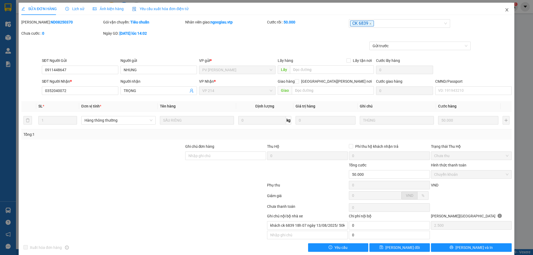
click at [505, 9] on icon "close" at bounding box center [506, 9] width 3 height 3
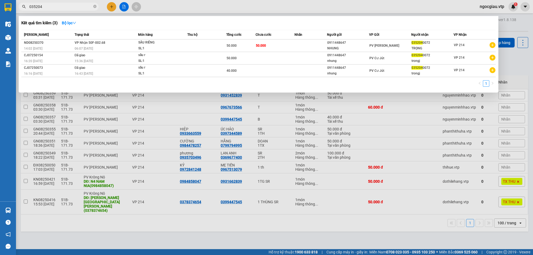
click at [61, 8] on input "035204" at bounding box center [60, 7] width 63 height 6
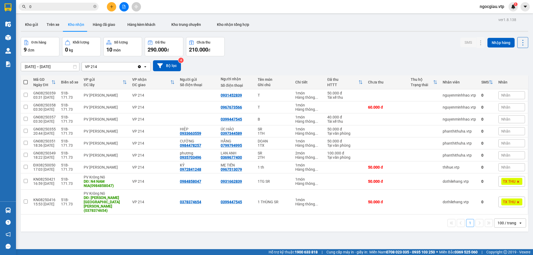
type input "0"
click at [519, 218] on div "open" at bounding box center [521, 222] width 7 height 9
click at [513, 204] on div "100 / trang" at bounding box center [505, 203] width 32 height 10
click at [333, 48] on div "Đơn hàng 9 đơn [PERSON_NAME] 0 kg Số [PERSON_NAME] 10 món Đã thu 290.000 [PERSO…" at bounding box center [274, 46] width 507 height 19
click at [54, 7] on input "0" at bounding box center [60, 7] width 63 height 6
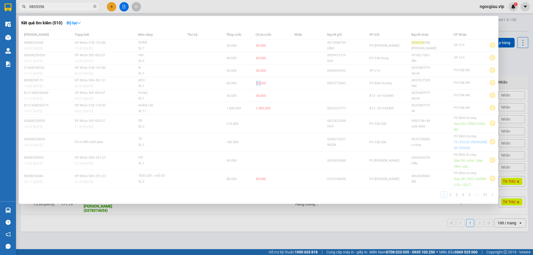
type input "0835356"
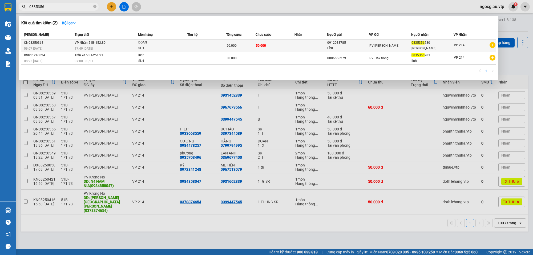
click at [213, 47] on td at bounding box center [206, 45] width 39 height 13
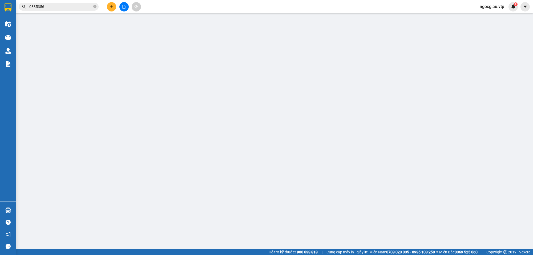
type input "0912088785"
type input "LĨNH"
type input "0835356280"
type input "[PERSON_NAME]"
type input "50.000"
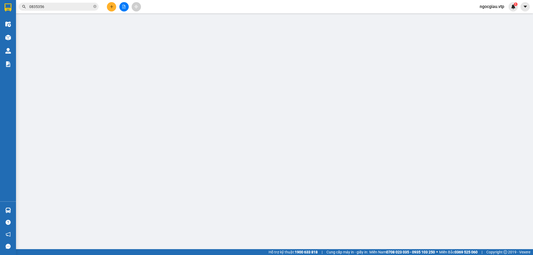
type input "50.000"
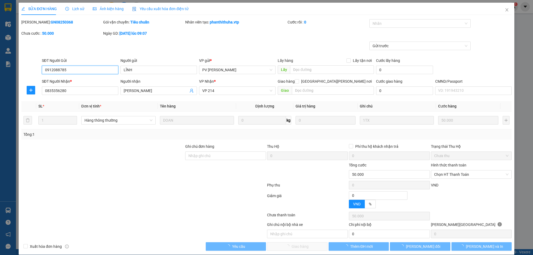
type input "2.500"
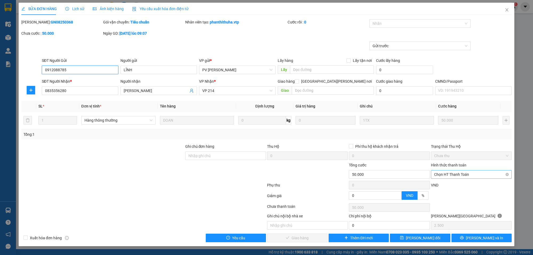
click at [456, 173] on span "Chọn HT Thanh Toán" at bounding box center [471, 174] width 74 height 8
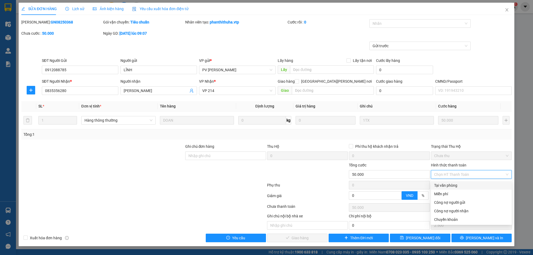
click at [448, 182] on div "Tại văn phòng" at bounding box center [471, 185] width 81 height 9
type input "0"
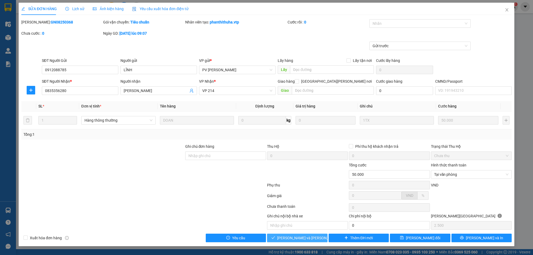
click at [306, 237] on span "[PERSON_NAME] và [PERSON_NAME] hàng" at bounding box center [313, 238] width 72 height 6
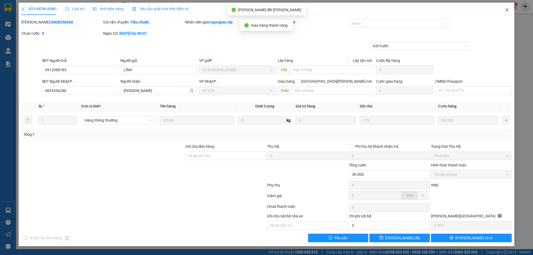
click at [505, 9] on icon "close" at bounding box center [506, 10] width 4 height 4
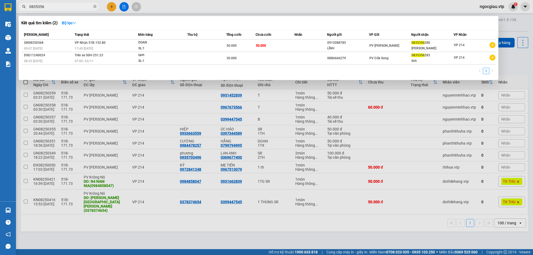
click at [48, 7] on input "0835356" at bounding box center [60, 7] width 63 height 6
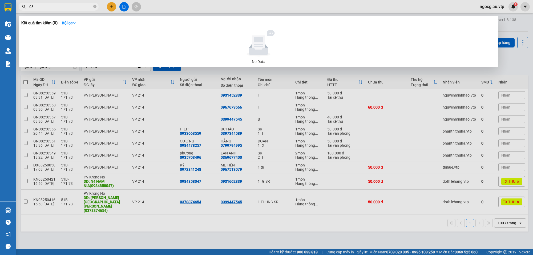
type input "0"
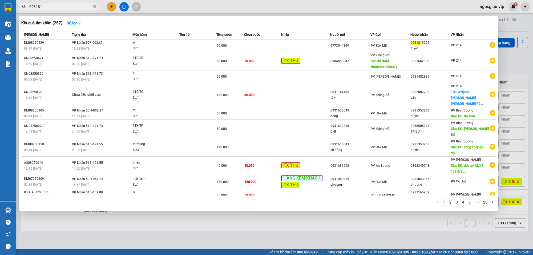
type input "093181"
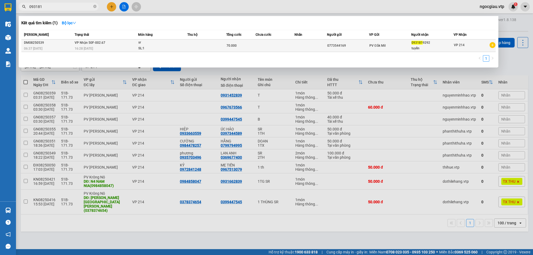
click at [210, 46] on td at bounding box center [206, 45] width 39 height 13
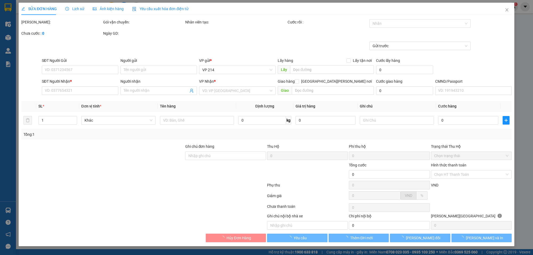
type input "3.500"
type input "0773544169"
type input "0931819292"
type input "tuyền"
type input "70.000"
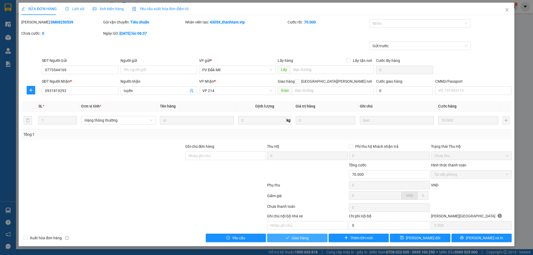
click at [316, 238] on button "Giao hàng" at bounding box center [297, 237] width 60 height 9
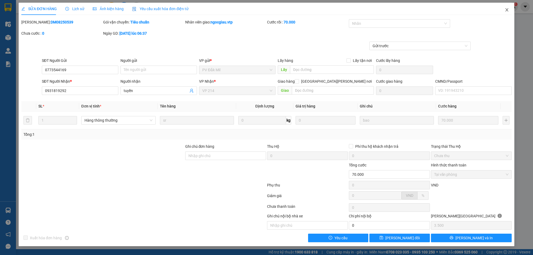
click at [506, 10] on icon "close" at bounding box center [506, 10] width 4 height 4
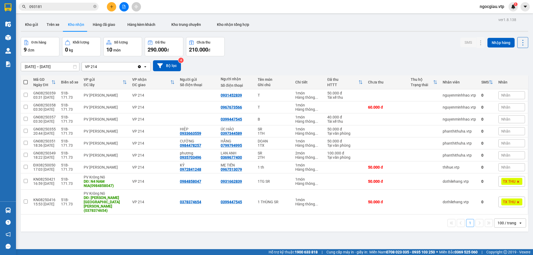
click at [53, 7] on input "093181" at bounding box center [60, 7] width 63 height 6
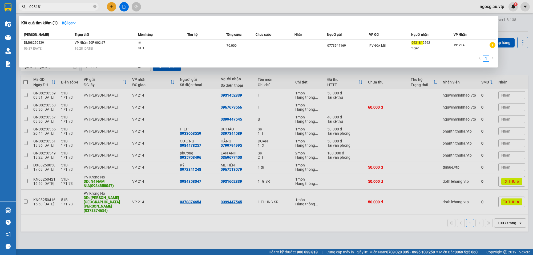
click at [53, 7] on input "093181" at bounding box center [60, 7] width 63 height 6
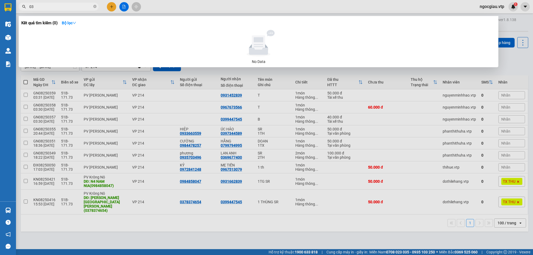
type input "0"
type input "7968"
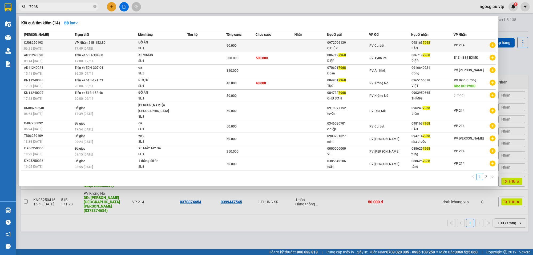
click at [130, 40] on td "[PERSON_NAME] 51B-152.80 17:49 [DATE]" at bounding box center [105, 45] width 65 height 13
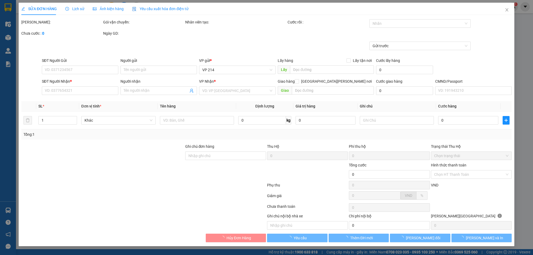
type input "0972006139"
type input "C ĐIỆP"
type input "0981637968"
type input "BẢO"
type input "60.000"
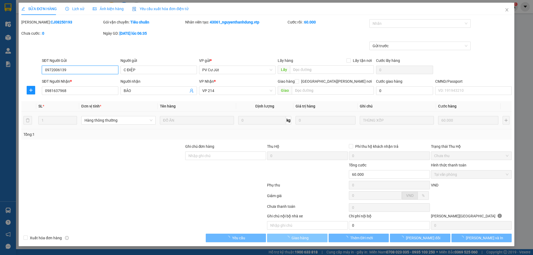
type input "3.000"
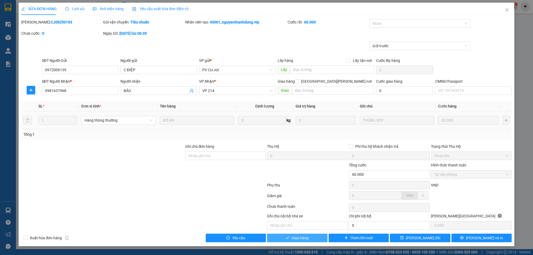
click at [291, 239] on span "Giao hàng" at bounding box center [299, 238] width 17 height 6
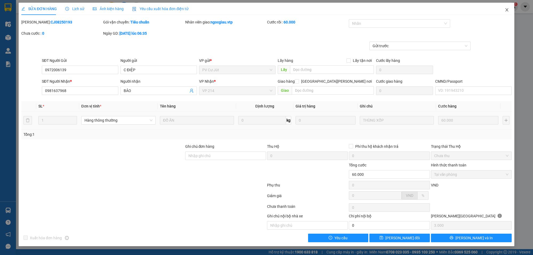
click at [507, 7] on span "Close" at bounding box center [506, 10] width 15 height 15
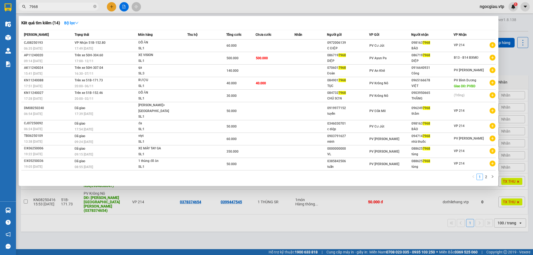
click at [62, 9] on input "7968" at bounding box center [60, 7] width 63 height 6
type input "0918211861"
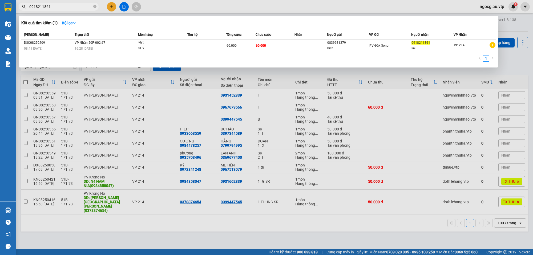
click at [62, 9] on input "0918211861" at bounding box center [60, 7] width 63 height 6
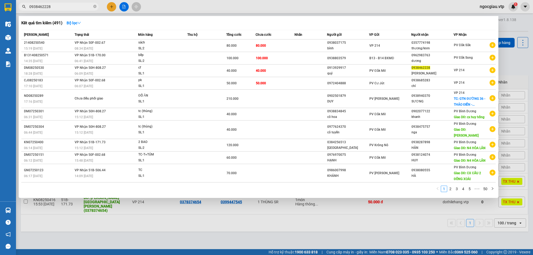
type input "0938462228"
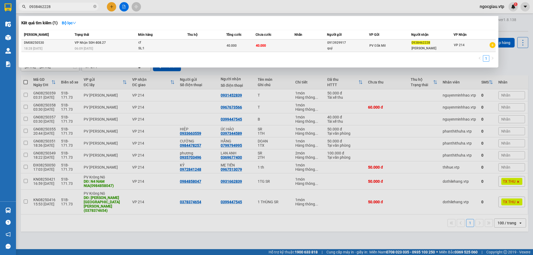
click at [214, 49] on td at bounding box center [206, 45] width 39 height 13
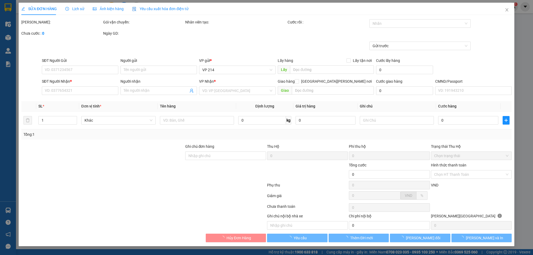
type input "0913929917"
type input "quý"
type input "0938462228"
type input "[PERSON_NAME]"
type input "40.000"
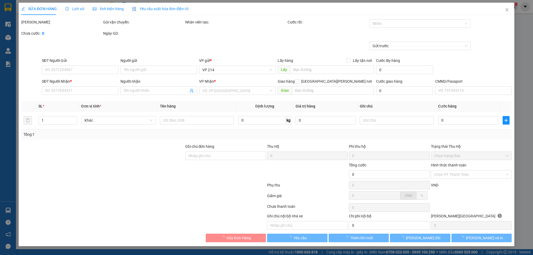
type input "40.000"
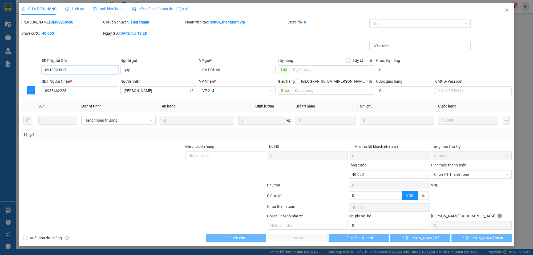
type input "2.000"
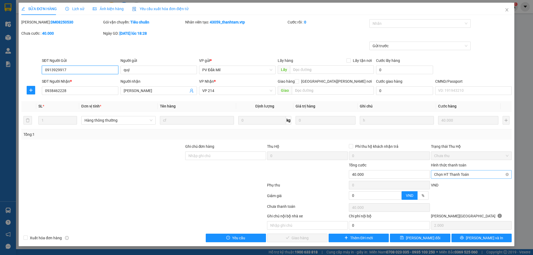
click at [443, 174] on span "Chọn HT Thanh Toán" at bounding box center [471, 174] width 74 height 8
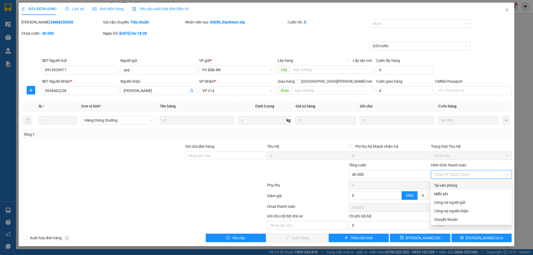
click at [444, 185] on div "Tại văn phòng" at bounding box center [471, 185] width 74 height 6
type input "0"
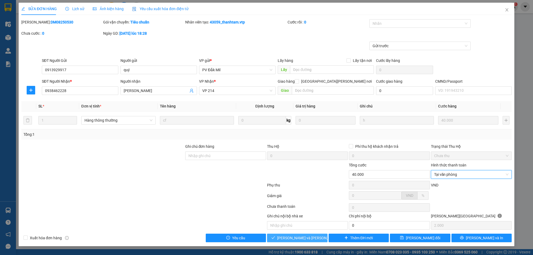
click at [301, 239] on span "[PERSON_NAME] và [PERSON_NAME] hàng" at bounding box center [313, 238] width 72 height 6
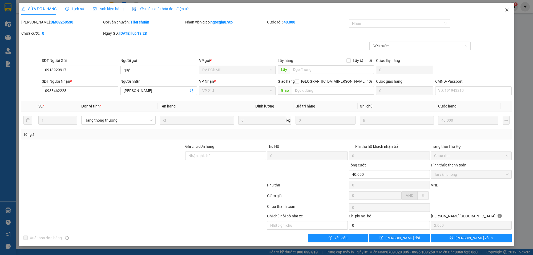
click at [510, 10] on span "Close" at bounding box center [506, 10] width 15 height 15
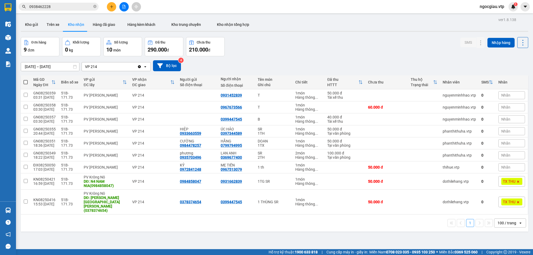
click at [63, 5] on input "0938462228" at bounding box center [60, 7] width 63 height 6
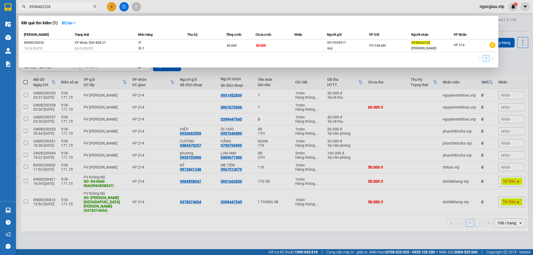
click at [63, 5] on input "0938462228" at bounding box center [60, 7] width 63 height 6
type input "90128"
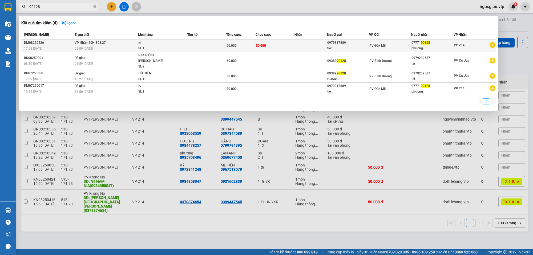
click at [269, 42] on td "50.000" at bounding box center [274, 45] width 39 height 13
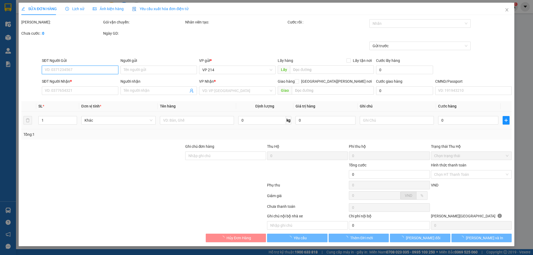
type input "2.500"
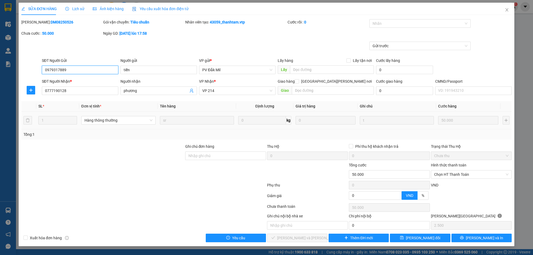
type input "0979317889"
type input "tiến"
type input "0777190128"
type input "phương"
type input "50.000"
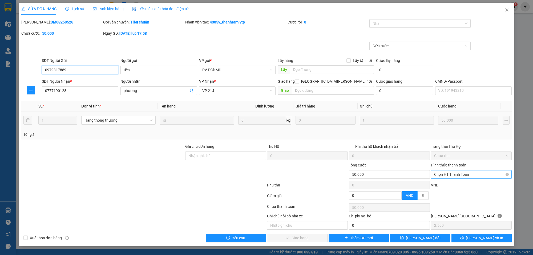
click at [445, 177] on span "Chọn HT Thanh Toán" at bounding box center [471, 174] width 74 height 8
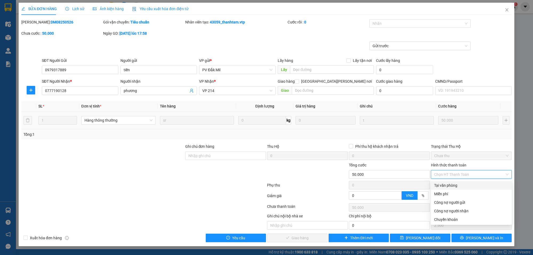
click at [448, 187] on div "Tại văn phòng" at bounding box center [471, 185] width 74 height 6
type input "0"
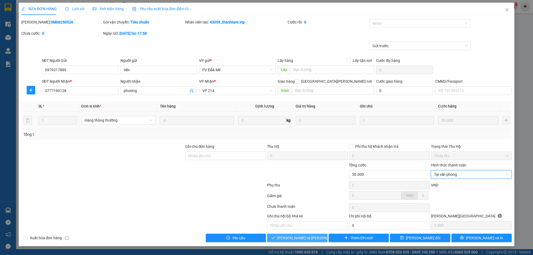
click at [307, 240] on span "[PERSON_NAME] và [PERSON_NAME] hàng" at bounding box center [313, 238] width 72 height 6
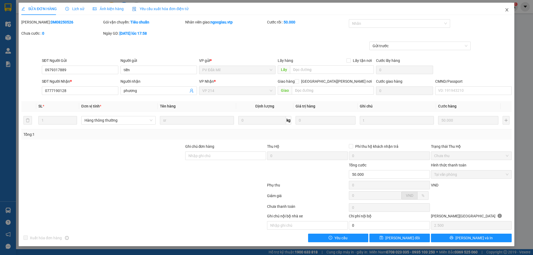
click at [510, 10] on span "Close" at bounding box center [506, 10] width 15 height 15
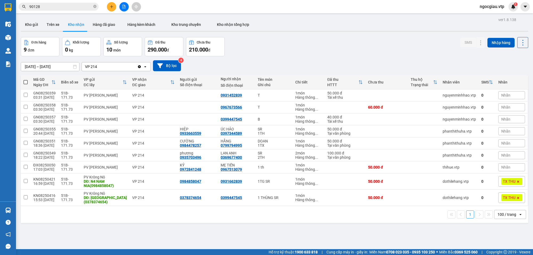
click at [71, 7] on input "90128" at bounding box center [60, 7] width 63 height 6
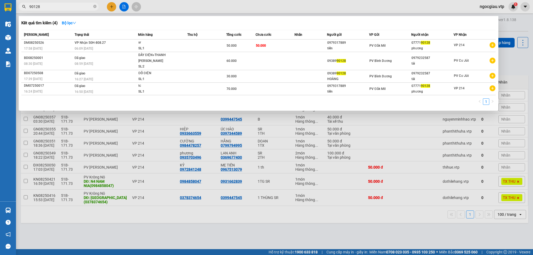
click at [71, 7] on input "90128" at bounding box center [60, 7] width 63 height 6
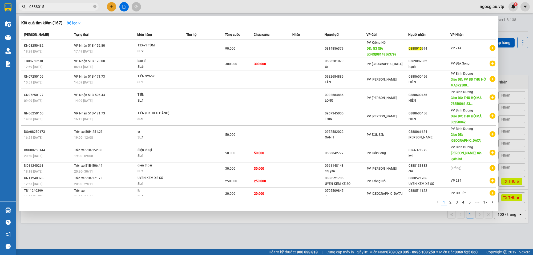
type input "0888015"
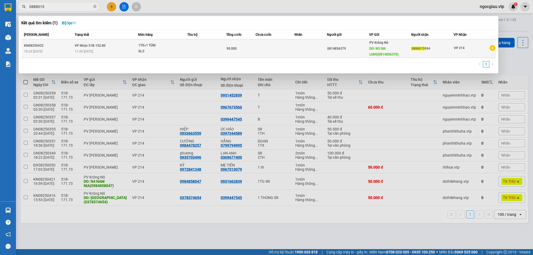
click at [174, 44] on div "1TX+1 TÚM" at bounding box center [158, 46] width 40 height 6
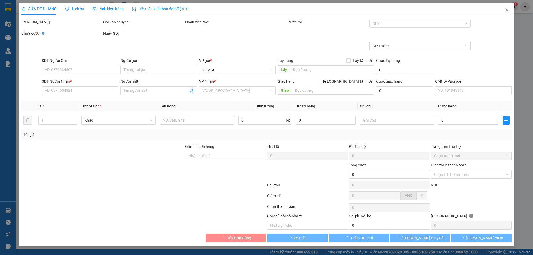
type input "0814856379"
type input "N3 GIA LONG(0814856379)"
type input "0888015994"
type input "90.000"
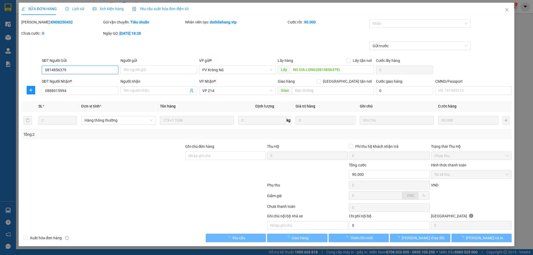
type input "4.500"
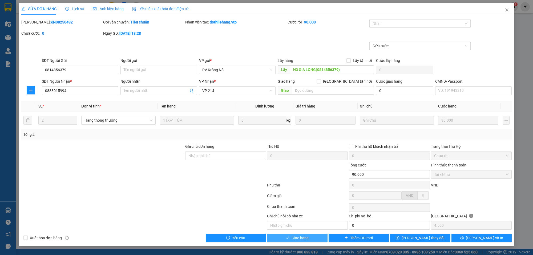
click at [310, 238] on button "Giao hàng" at bounding box center [297, 237] width 60 height 9
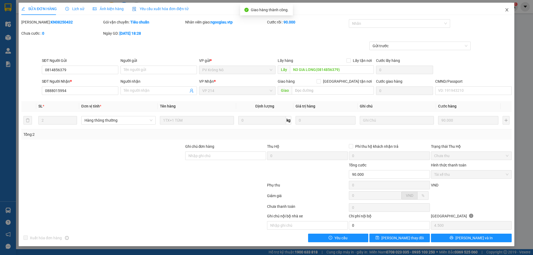
click at [506, 7] on span "Close" at bounding box center [506, 10] width 15 height 15
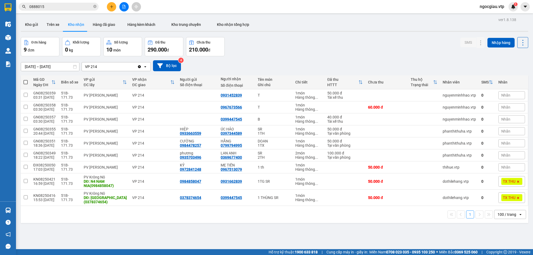
click at [50, 7] on input "0888015" at bounding box center [60, 7] width 63 height 6
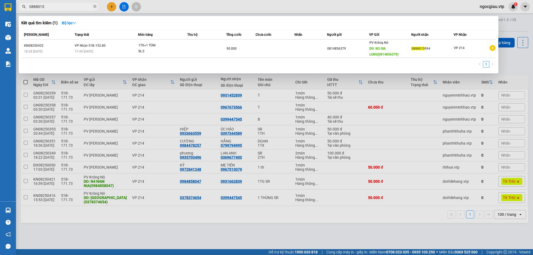
click at [50, 7] on input "0888015" at bounding box center [60, 7] width 63 height 6
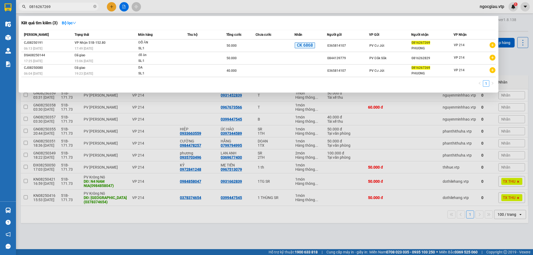
type input "0816267269"
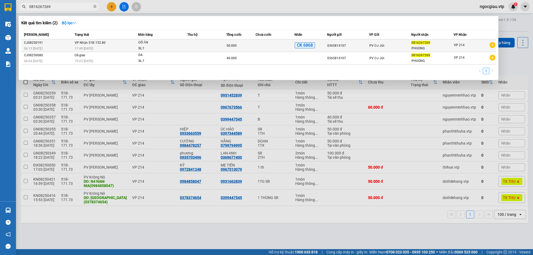
click at [184, 46] on span "ĐỒ ĂN SL: 1" at bounding box center [162, 45] width 49 height 11
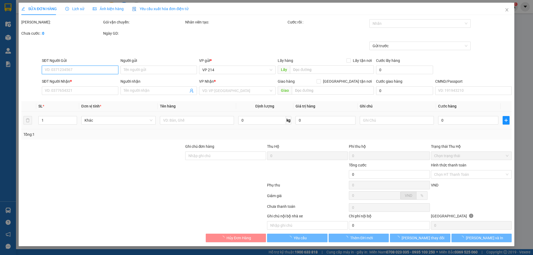
type input "0365814107"
type input "0816267269"
type input "PHUONG"
type input "ĐÃ CK 50K TK 6868 LÚC 6H12' NGÀY 1308"
type input "50.000"
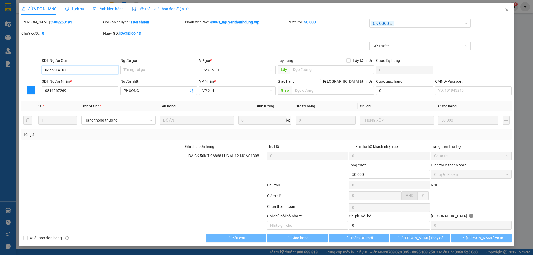
type input "2.500"
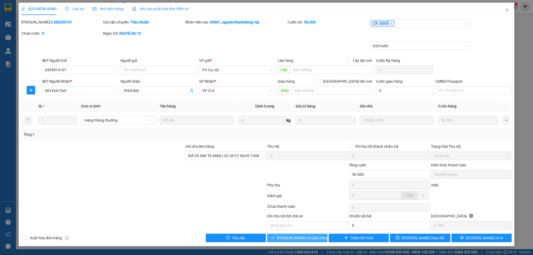
click at [294, 240] on span "[PERSON_NAME] và [PERSON_NAME] hàng" at bounding box center [302, 238] width 51 height 6
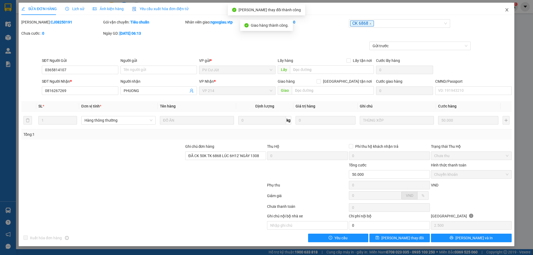
click at [506, 7] on span "Close" at bounding box center [506, 10] width 15 height 15
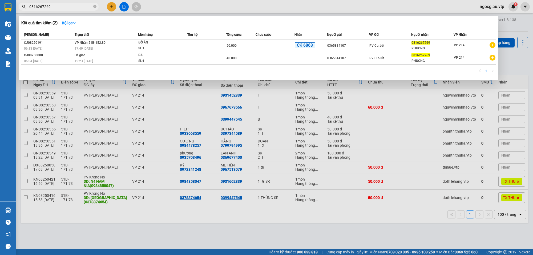
click at [58, 5] on input "0816267269" at bounding box center [60, 7] width 63 height 6
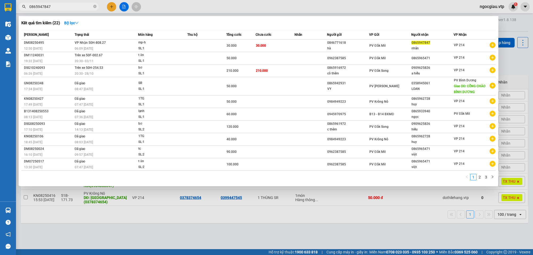
type input "0865947847"
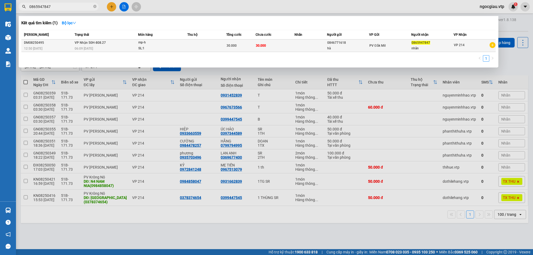
click at [296, 43] on td at bounding box center [310, 45] width 32 height 13
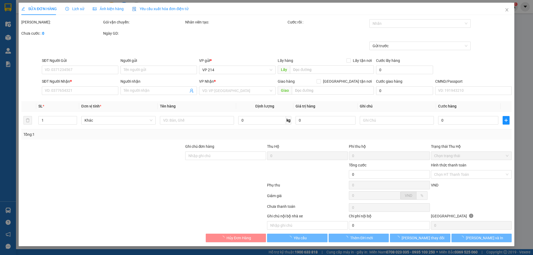
type input "0846771618"
type input "hà"
type input "0865947847"
type input "nhân"
type input "30.000"
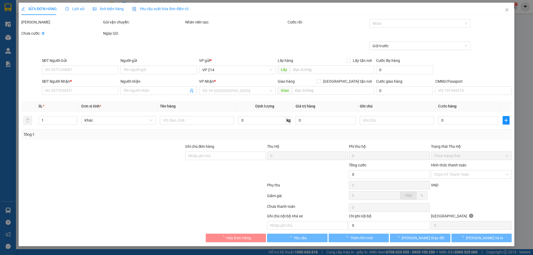
type input "30.000"
type input "1.500"
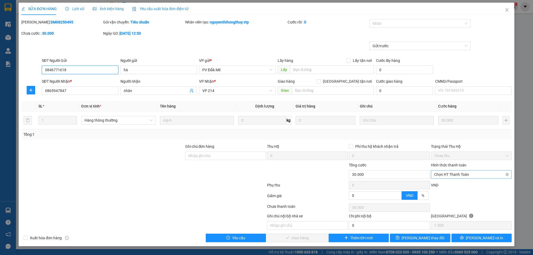
click at [445, 174] on span "Chọn HT Thanh Toán" at bounding box center [471, 174] width 74 height 8
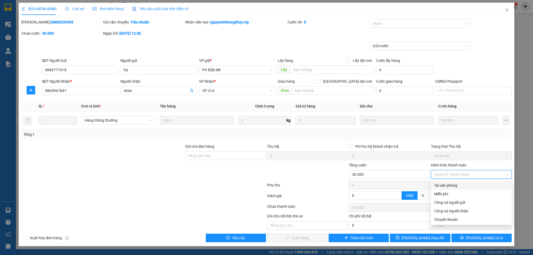
click at [442, 181] on div "Tại văn phòng" at bounding box center [471, 185] width 81 height 9
type input "0"
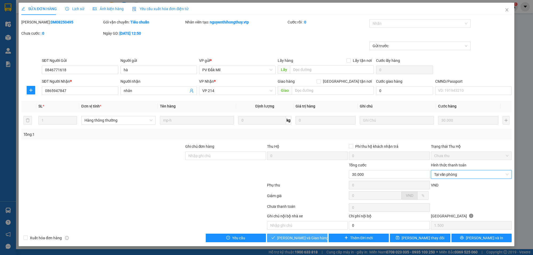
click at [307, 239] on span "[PERSON_NAME] và [PERSON_NAME] hàng" at bounding box center [302, 238] width 51 height 6
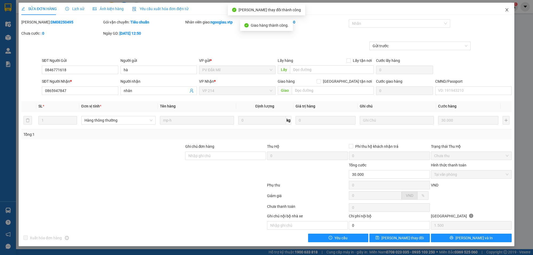
click at [506, 11] on icon "close" at bounding box center [506, 10] width 4 height 4
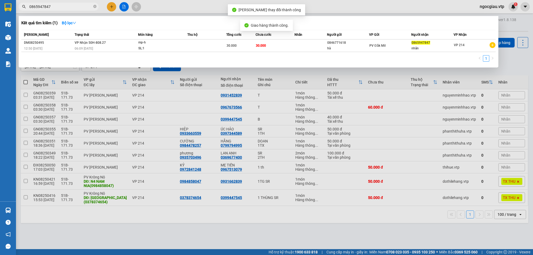
click at [58, 6] on input "0865947847" at bounding box center [60, 7] width 63 height 6
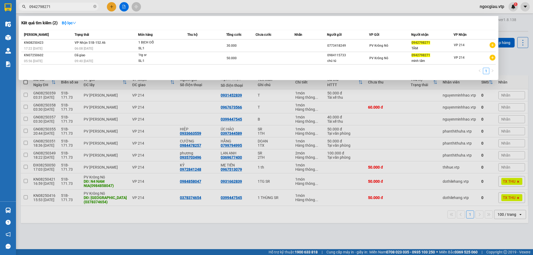
type input "0942798271"
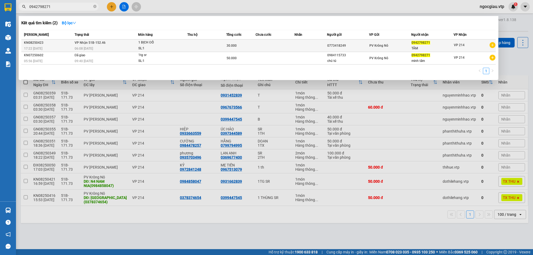
click at [268, 47] on td at bounding box center [274, 45] width 39 height 13
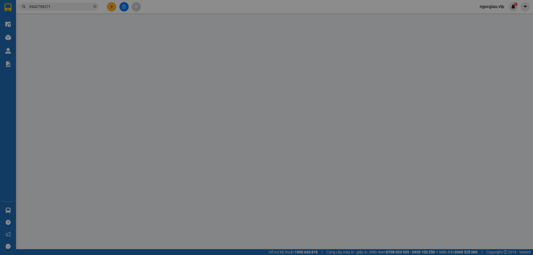
type input "0773418249"
type input "0942798271"
type input "TÂM"
type input "30.000"
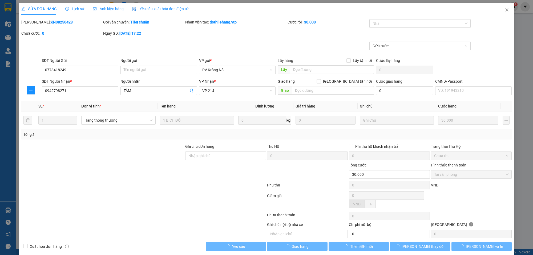
type input "1.500"
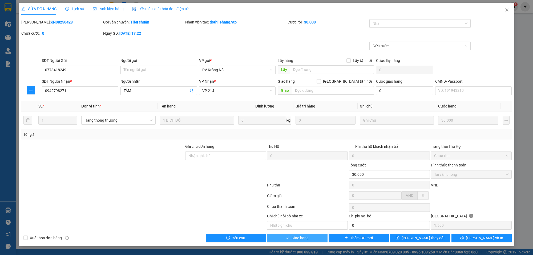
click at [303, 239] on span "Giao hàng" at bounding box center [299, 238] width 17 height 6
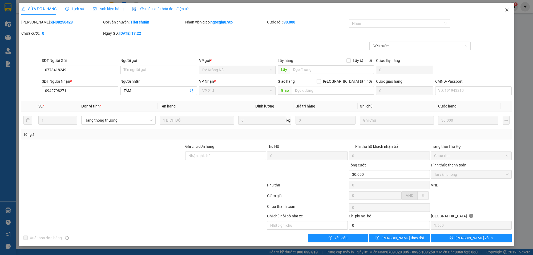
click at [510, 9] on span "Close" at bounding box center [506, 10] width 15 height 15
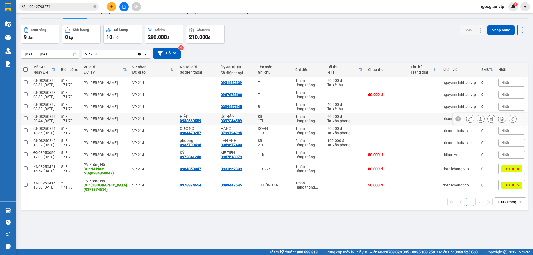
scroll to position [25, 0]
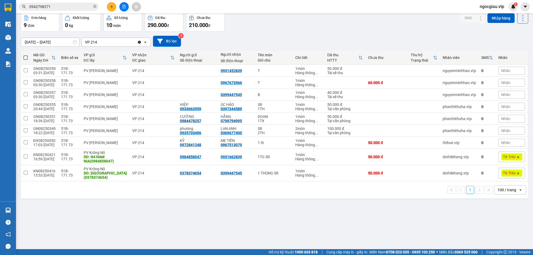
click at [93, 5] on span "0942798271" at bounding box center [59, 7] width 80 height 8
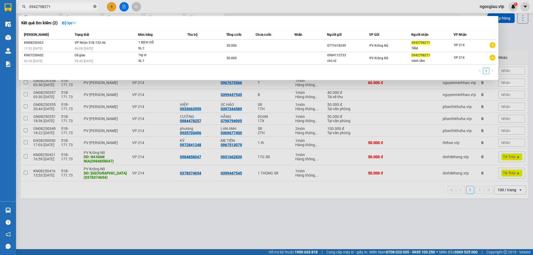
click at [93, 6] on icon "close-circle" at bounding box center [94, 6] width 3 height 3
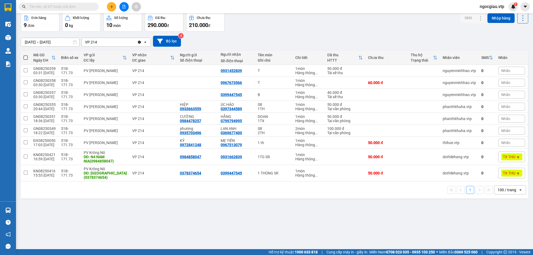
paste input "0366028944"
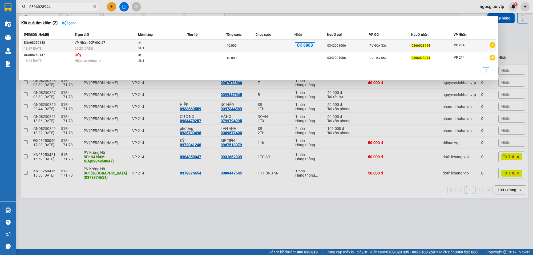
type input "0366028944"
click at [400, 45] on div "PV Đắk Sắk" at bounding box center [390, 46] width 42 height 6
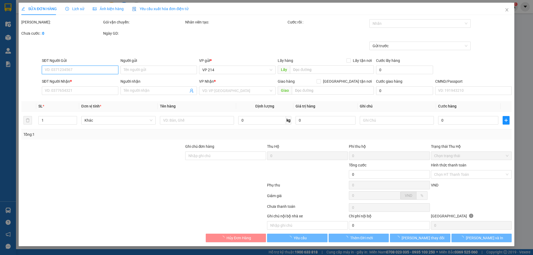
type input "0342001006"
type input "0366028944"
type input "ck 40k tk 68 10/8 18h 36"
type input "40.000"
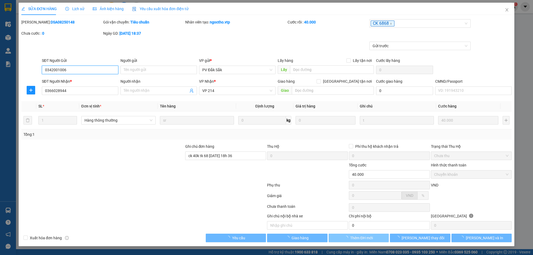
type input "2.000"
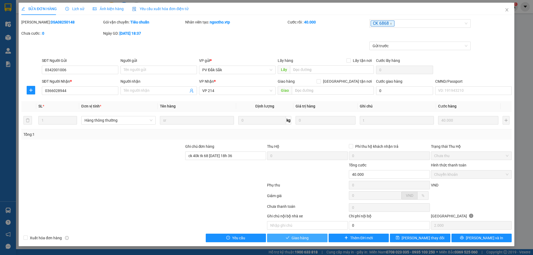
click at [312, 237] on button "Giao hàng" at bounding box center [297, 237] width 60 height 9
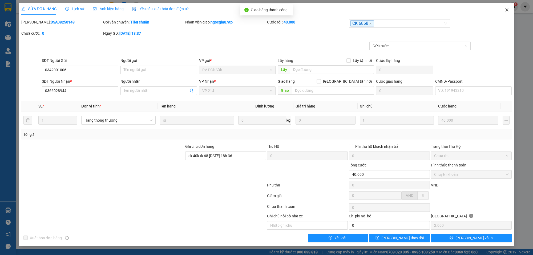
click at [506, 9] on icon "close" at bounding box center [506, 10] width 4 height 4
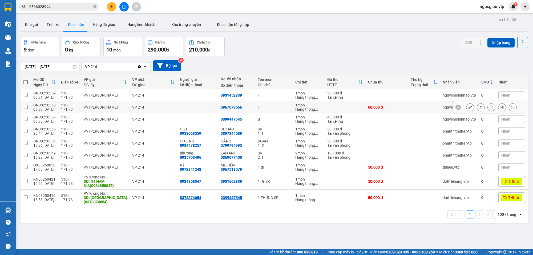
click at [142, 107] on div "VP 214" at bounding box center [153, 107] width 42 height 4
checkbox input "true"
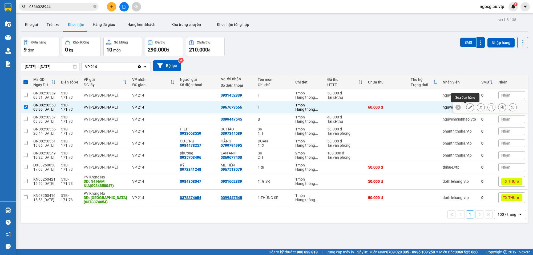
click at [468, 107] on icon at bounding box center [470, 107] width 4 height 4
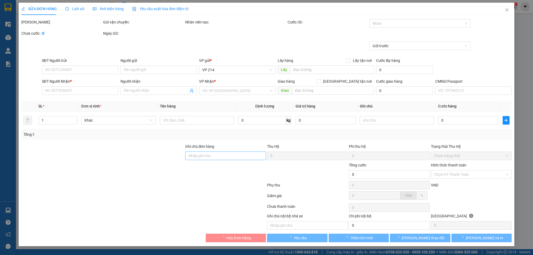
type input "0967673566"
type input "60.000"
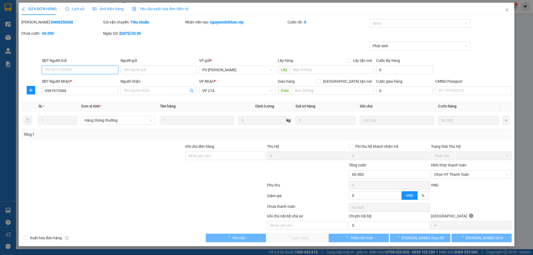
type input "12.000"
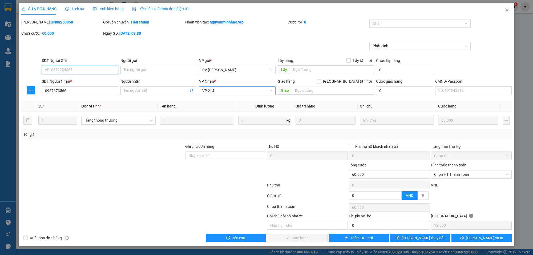
click at [240, 92] on span "VP 214" at bounding box center [237, 91] width 70 height 8
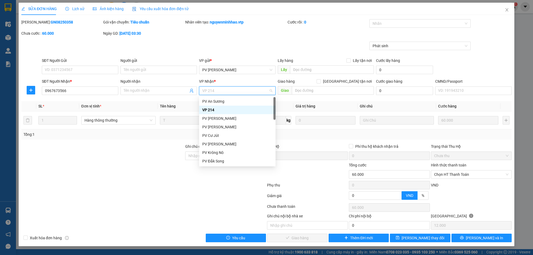
type input "a"
type input "á"
type input "as"
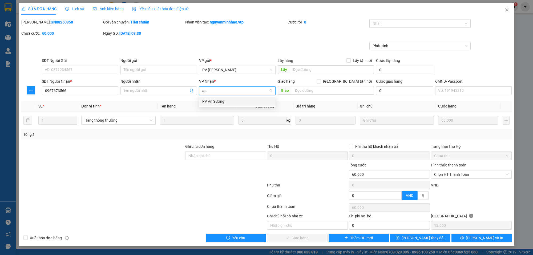
click at [241, 104] on div "PV An Sương" at bounding box center [237, 101] width 70 height 6
click at [419, 237] on span "[PERSON_NAME] đổi" at bounding box center [422, 238] width 43 height 6
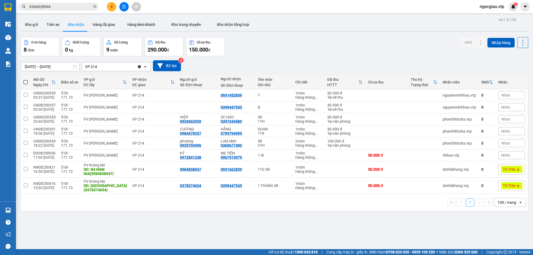
click at [510, 202] on div "100 / trang" at bounding box center [506, 202] width 19 height 5
click at [510, 191] on span "100 / trang" at bounding box center [503, 191] width 20 height 5
click at [425, 228] on div "ver 1.8.138 Kho gửi Trên xe Kho nhận Hàng đã giao Hàng kèm khách Kho trung chuy…" at bounding box center [274, 143] width 511 height 255
click at [63, 67] on input "[DATE] – [DATE]" at bounding box center [50, 66] width 58 height 9
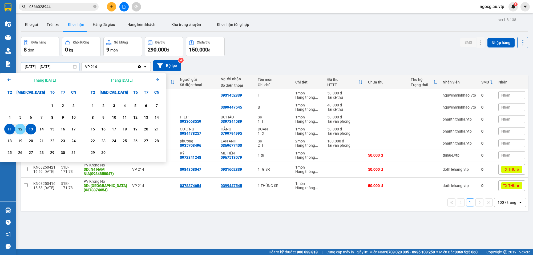
click at [19, 127] on div "12" at bounding box center [20, 129] width 7 height 6
click at [30, 66] on input "12/08/2025 – / /" at bounding box center [50, 66] width 58 height 9
click at [30, 67] on input "12/08/2025 – / /" at bounding box center [50, 66] width 58 height 9
click at [51, 104] on div "1" at bounding box center [51, 105] width 7 height 6
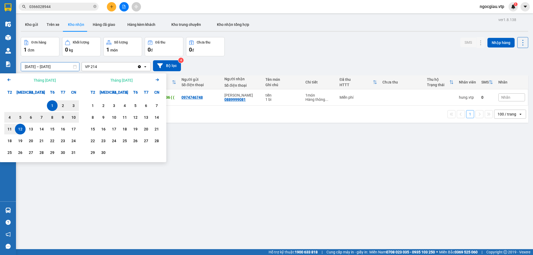
click at [64, 67] on input "01/08/2025 – 12/08/2025" at bounding box center [50, 66] width 58 height 9
click at [32, 126] on div "13" at bounding box center [30, 129] width 7 height 6
click at [29, 67] on input "13/08/2025 – / /" at bounding box center [50, 66] width 58 height 9
click at [50, 105] on div "1" at bounding box center [51, 105] width 7 height 6
type input "01/08/2025 – 13/08/2025"
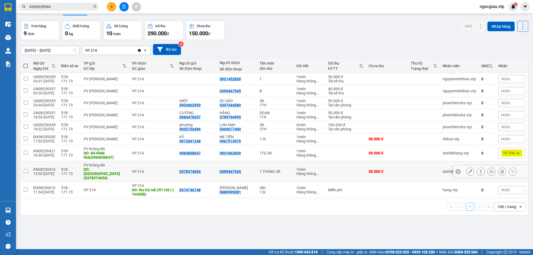
scroll to position [25, 0]
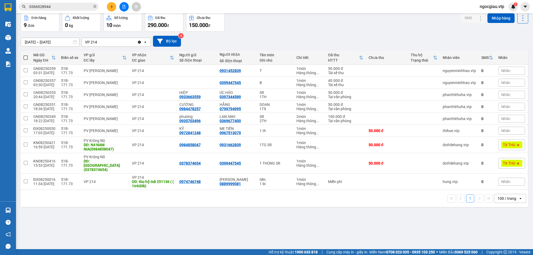
click at [498, 7] on span "ngocgiau.vtp" at bounding box center [491, 6] width 33 height 7
click at [490, 18] on span "Đăng xuất" at bounding box center [494, 17] width 22 height 6
